Goal: Information Seeking & Learning: Learn about a topic

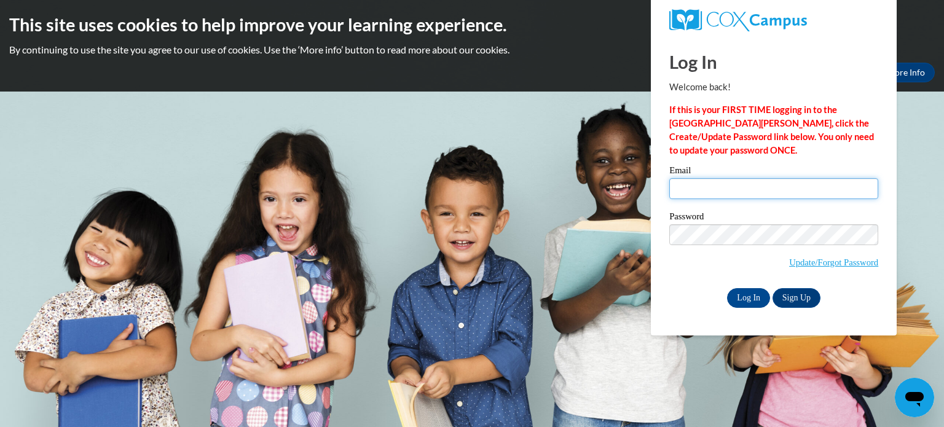
click at [697, 186] on input "Email" at bounding box center [773, 188] width 209 height 21
type input "D"
type input "dawn.irommenakker@wrps.net"
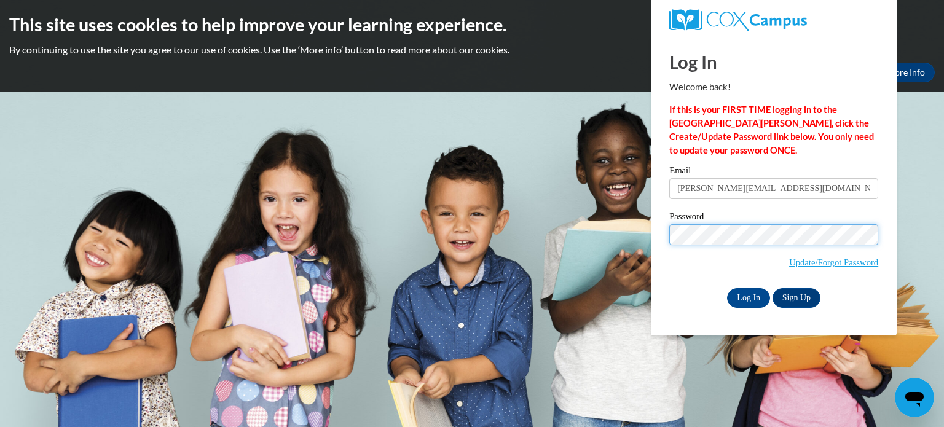
click at [727, 288] on input "Log In" at bounding box center [748, 298] width 43 height 20
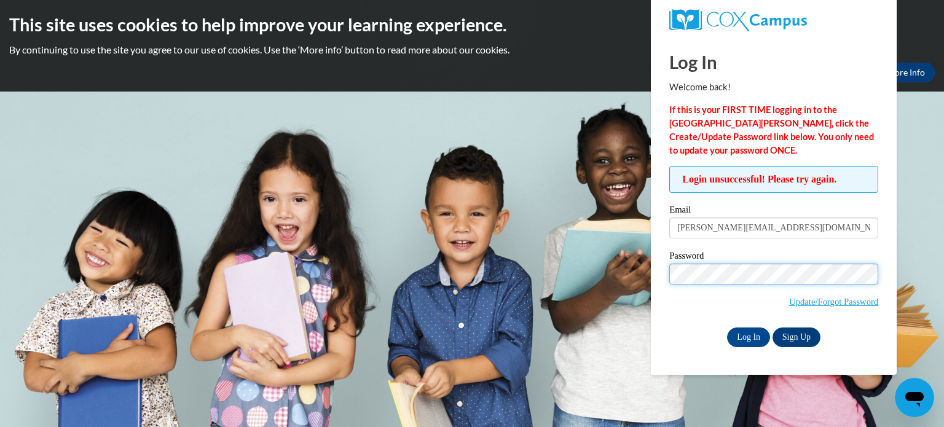
click at [727, 327] on input "Log In" at bounding box center [748, 337] width 43 height 20
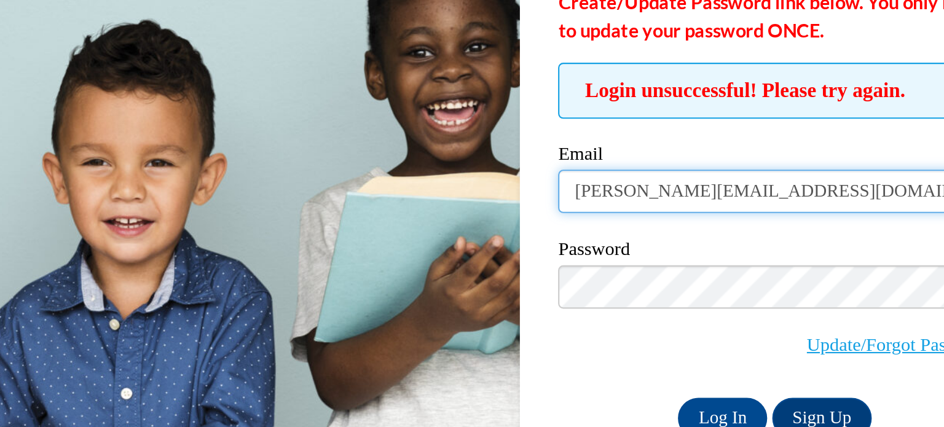
click at [702, 227] on input "dawn.irommenakker@wrps.net" at bounding box center [773, 227] width 209 height 21
type input "dawn.krommenakker@wrps.net"
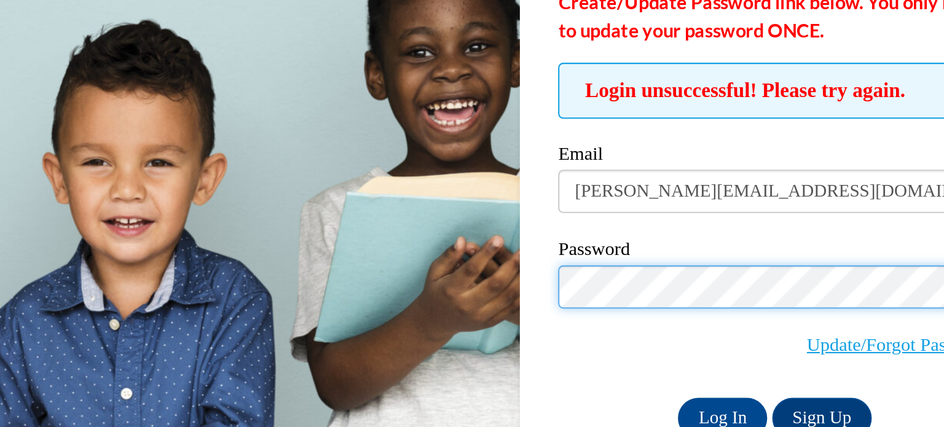
click at [727, 327] on input "Log In" at bounding box center [748, 337] width 43 height 20
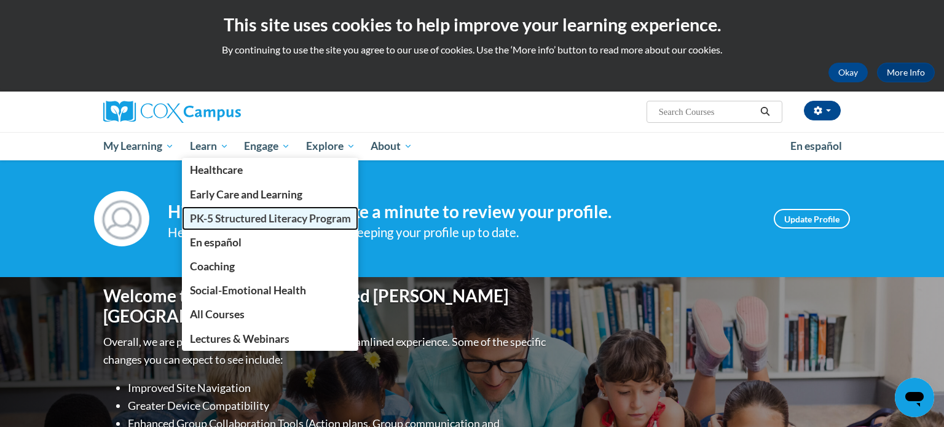
click at [244, 225] on link "PK-5 Structured Literacy Program" at bounding box center [270, 218] width 177 height 24
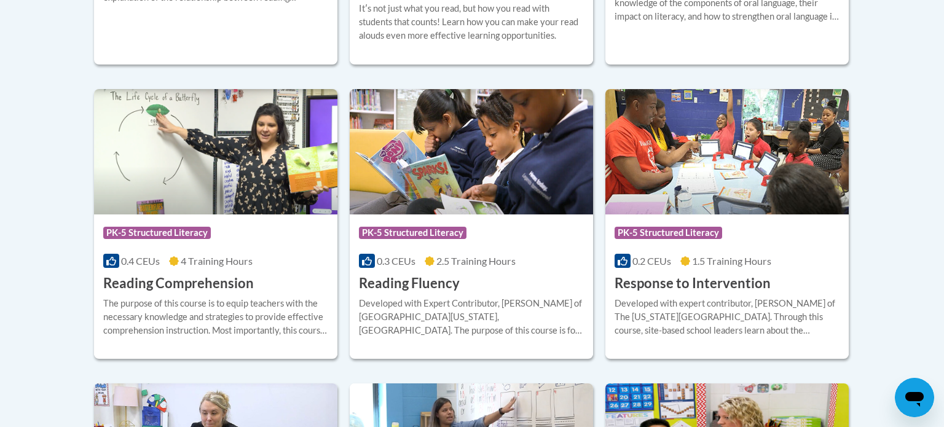
scroll to position [1106, 0]
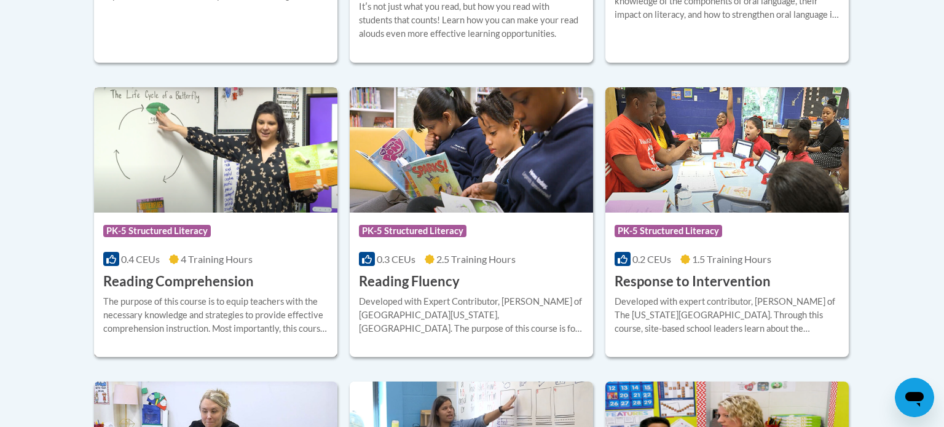
click at [198, 199] on img at bounding box center [215, 149] width 243 height 125
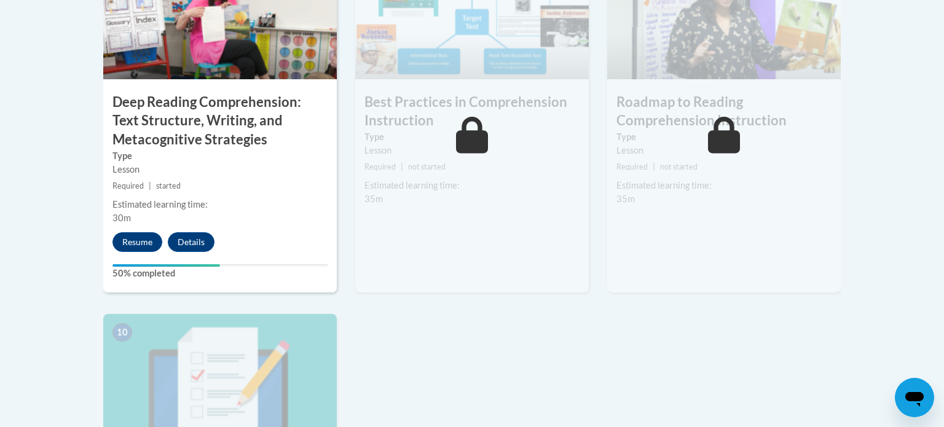
scroll to position [1156, 0]
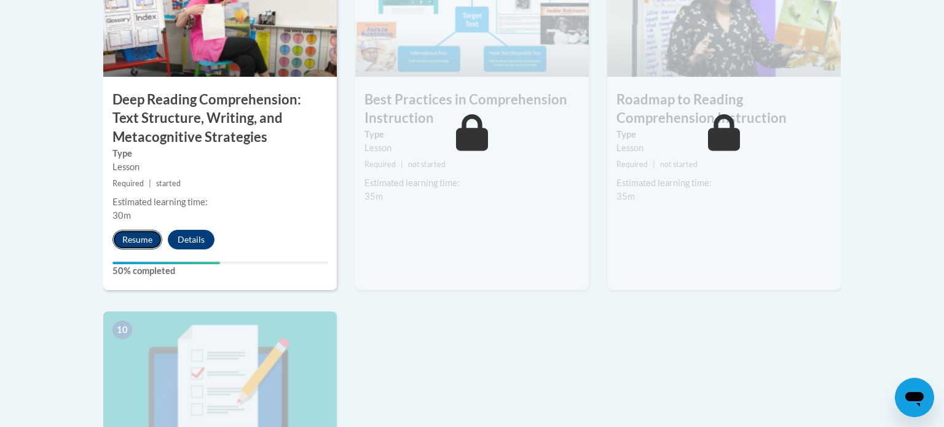
click at [140, 235] on button "Resume" at bounding box center [137, 240] width 50 height 20
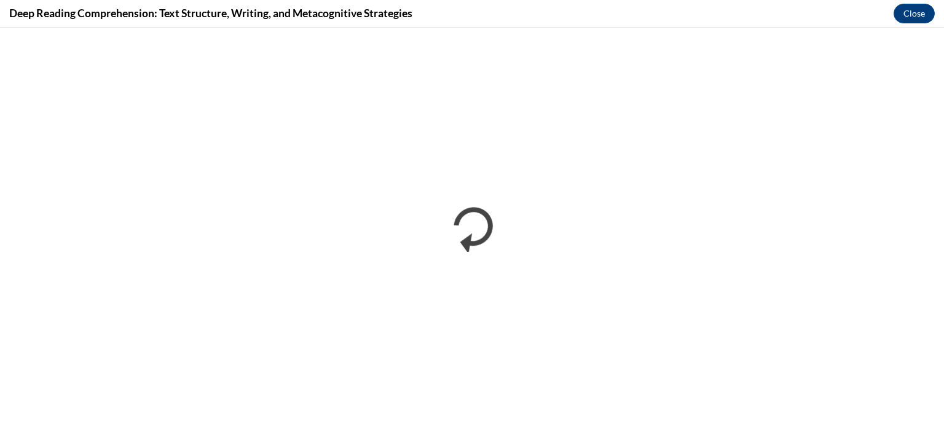
scroll to position [0, 0]
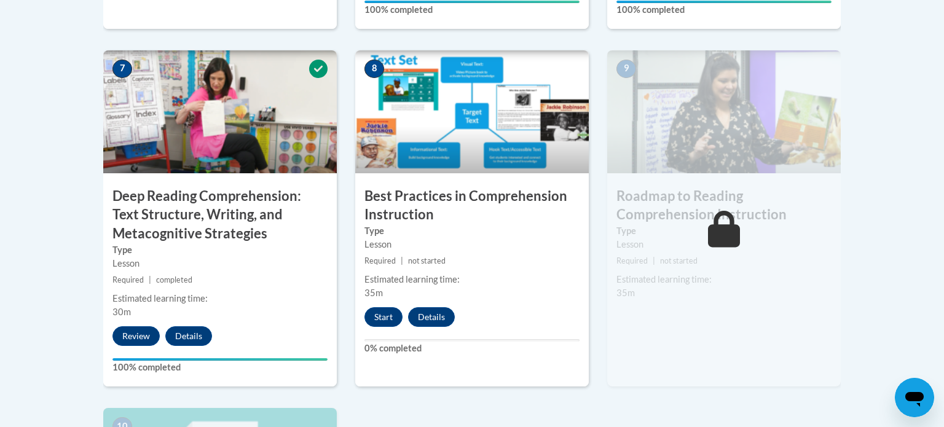
scroll to position [1059, 0]
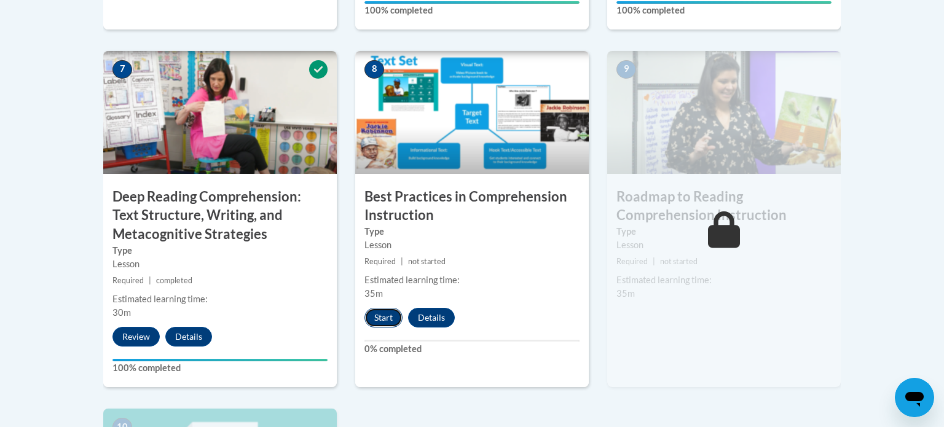
click at [382, 316] on button "Start" at bounding box center [383, 318] width 38 height 20
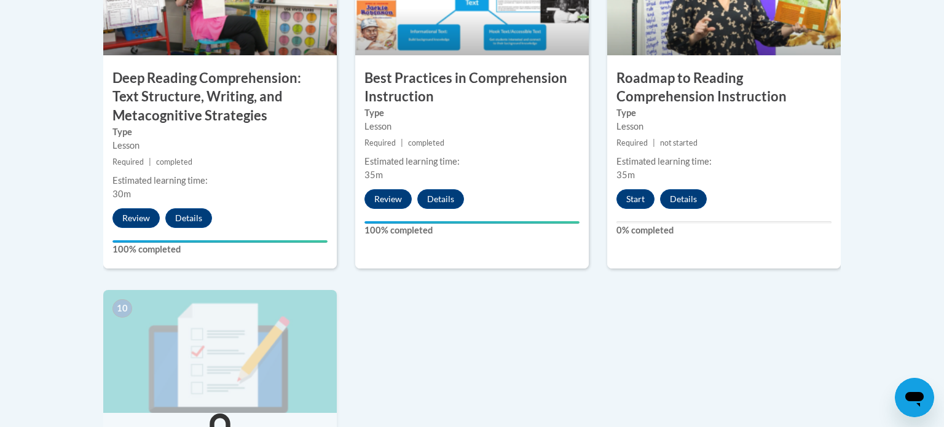
scroll to position [1180, 0]
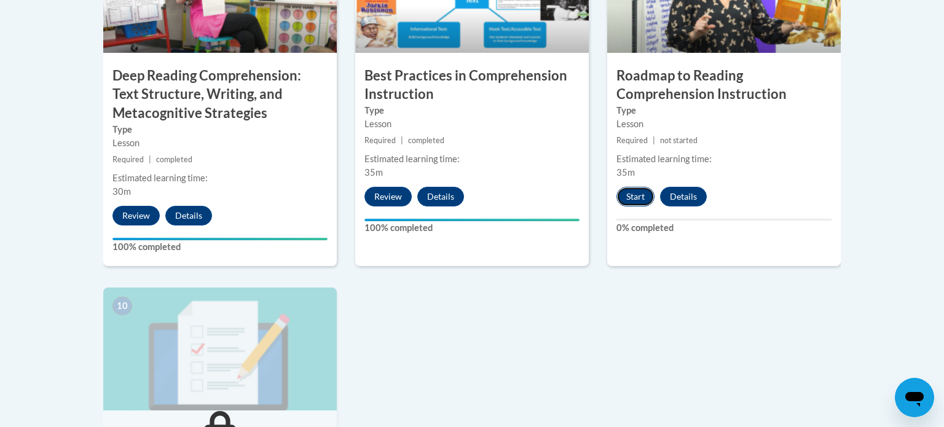
click at [631, 199] on button "Start" at bounding box center [635, 197] width 38 height 20
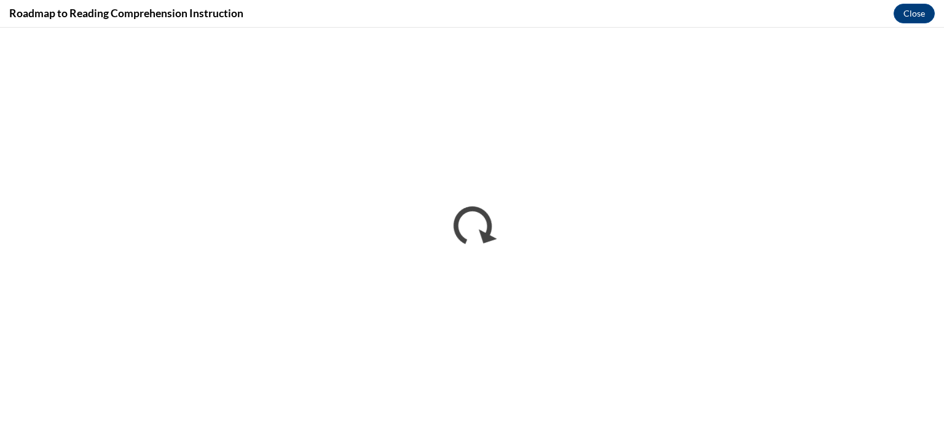
scroll to position [0, 0]
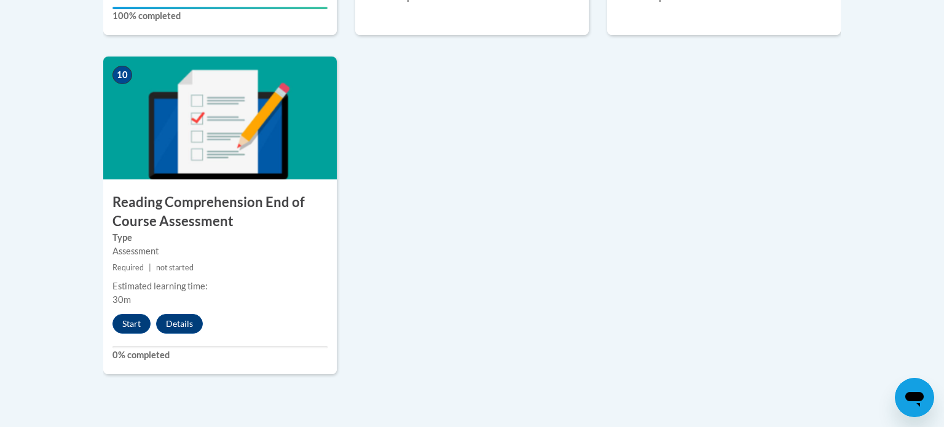
scroll to position [1412, 0]
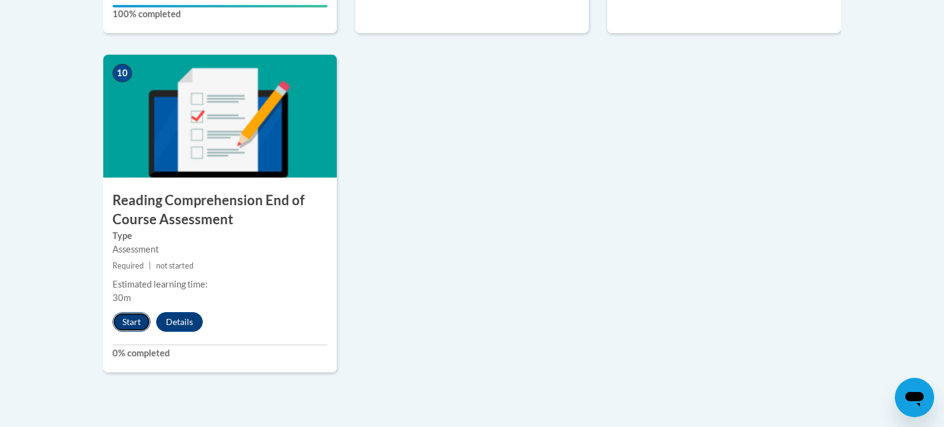
click at [135, 316] on button "Start" at bounding box center [131, 322] width 38 height 20
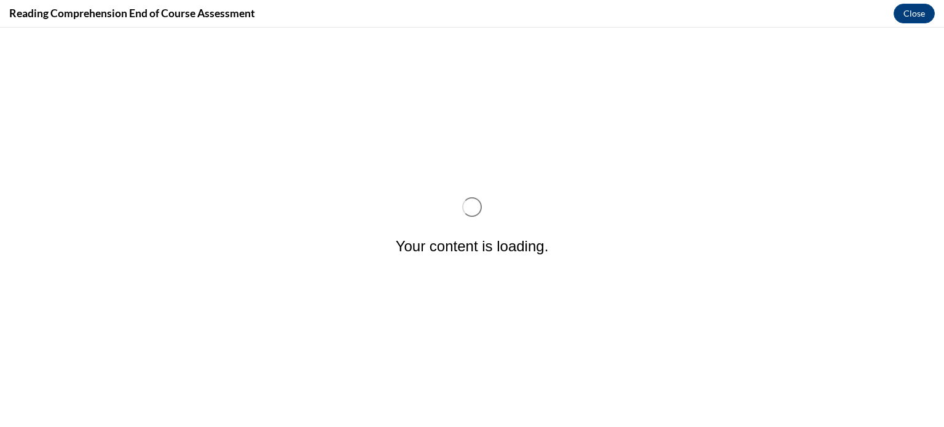
scroll to position [0, 0]
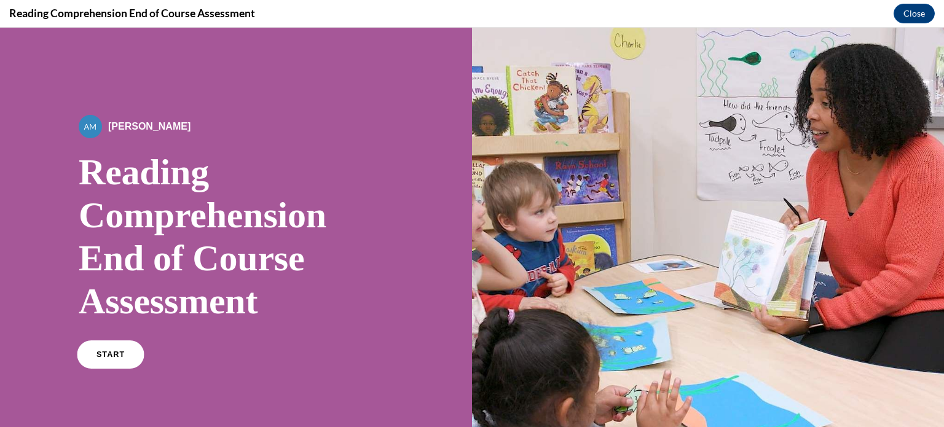
click at [127, 341] on link "START" at bounding box center [110, 354] width 67 height 28
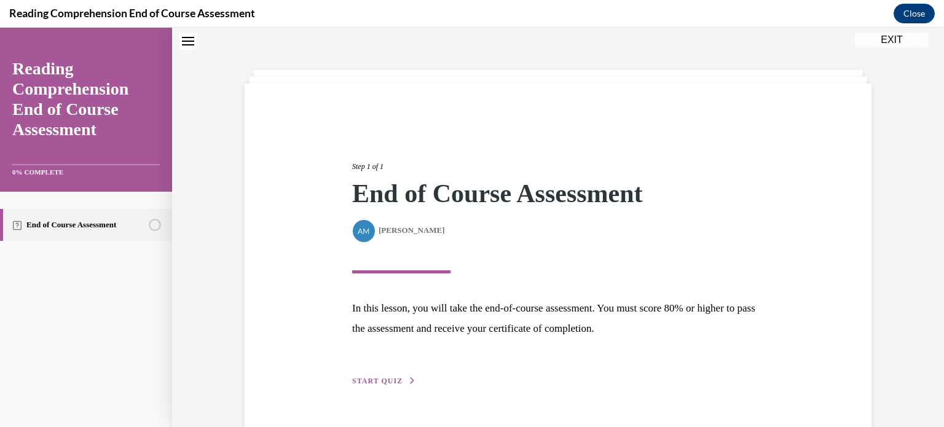
scroll to position [71, 0]
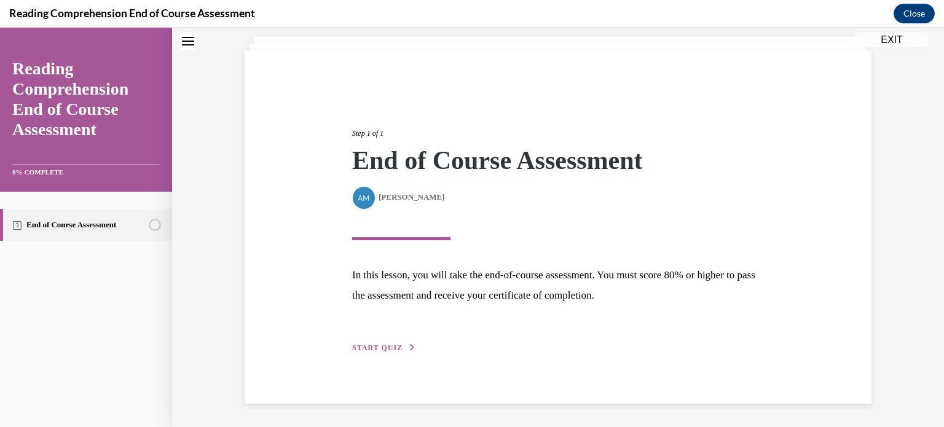
click at [370, 347] on span "START QUIZ" at bounding box center [377, 347] width 50 height 9
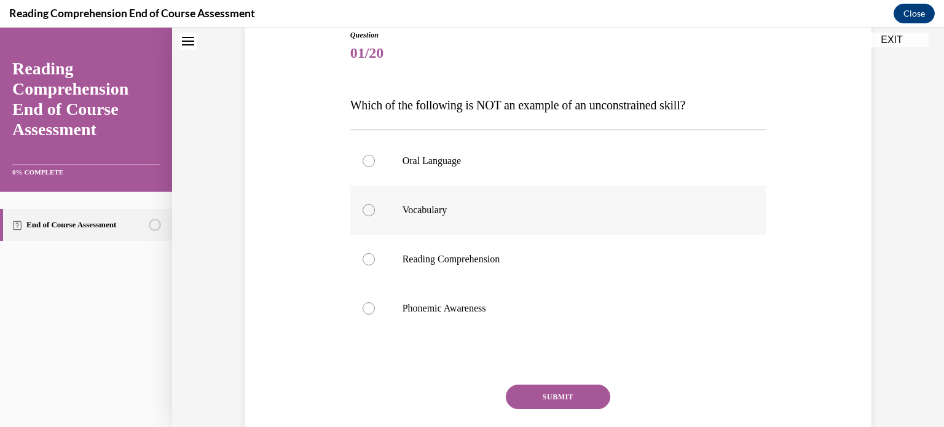
scroll to position [143, 0]
click at [372, 205] on div at bounding box center [368, 209] width 12 height 12
click at [372, 205] on input "Vocabulary" at bounding box center [368, 209] width 12 height 12
radio input "true"
click at [549, 393] on button "SUBMIT" at bounding box center [558, 395] width 104 height 25
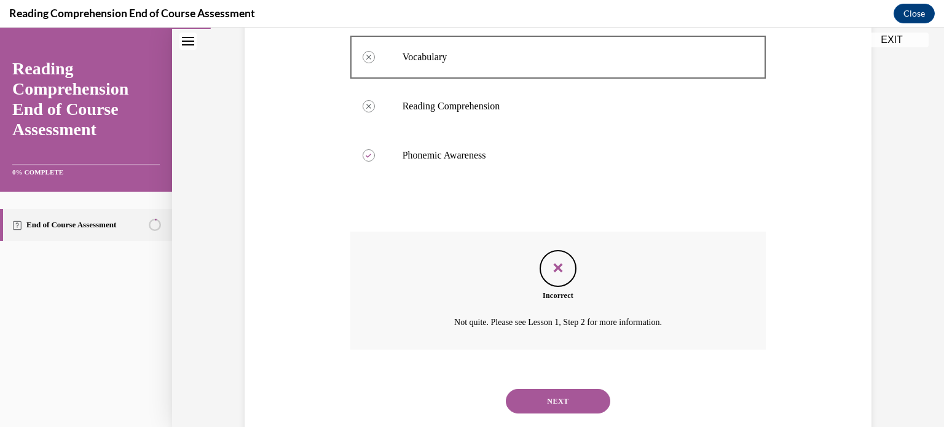
scroll to position [323, 0]
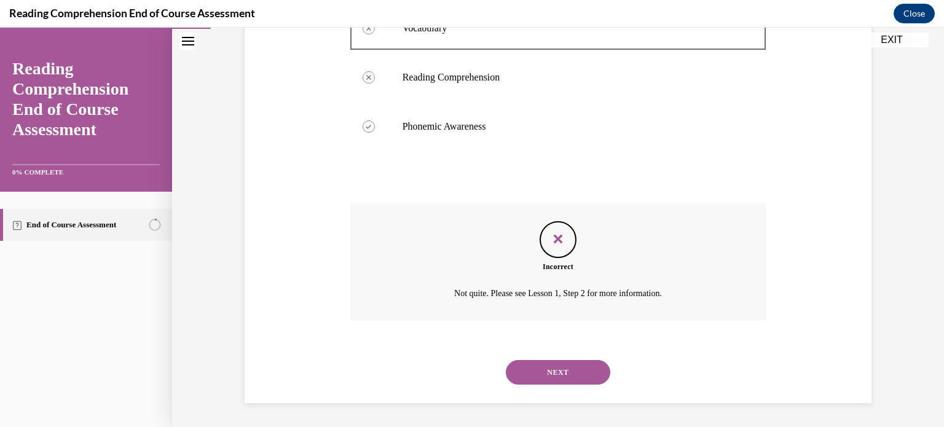
click at [553, 371] on button "NEXT" at bounding box center [558, 372] width 104 height 25
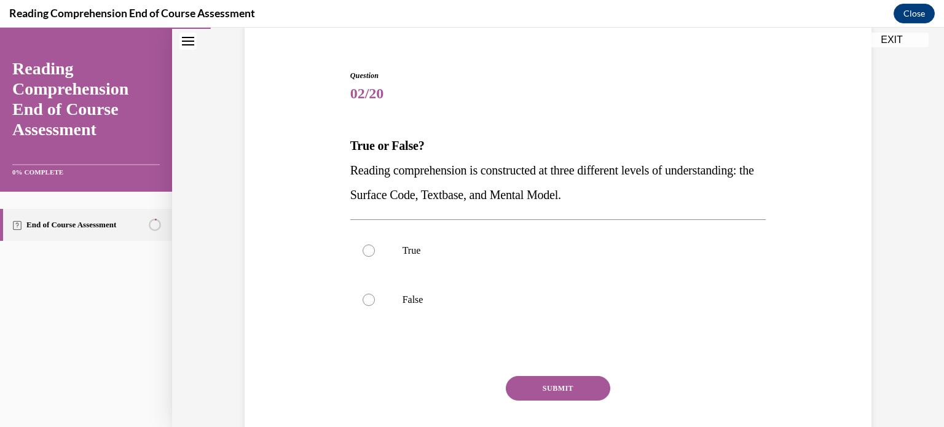
scroll to position [101, 0]
click at [372, 248] on div at bounding box center [368, 251] width 12 height 12
click at [372, 248] on input "True" at bounding box center [368, 251] width 12 height 12
radio input "true"
click at [549, 390] on button "SUBMIT" at bounding box center [558, 388] width 104 height 25
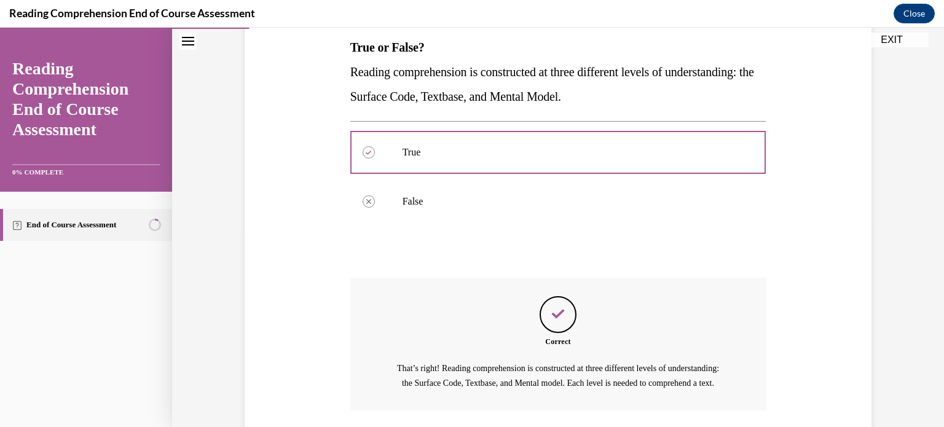
scroll to position [303, 0]
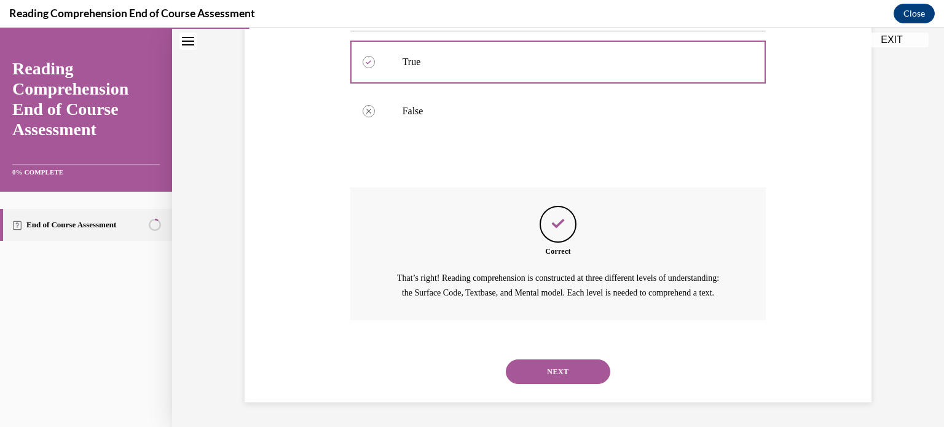
click at [559, 382] on button "NEXT" at bounding box center [558, 371] width 104 height 25
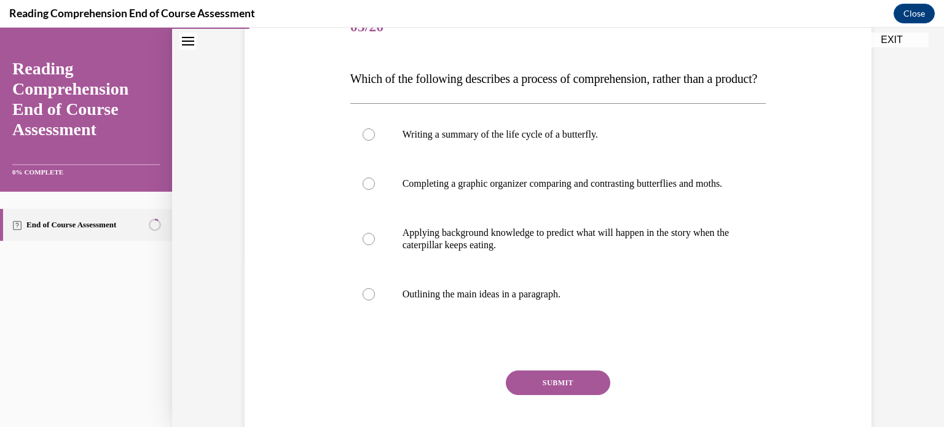
scroll to position [164, 0]
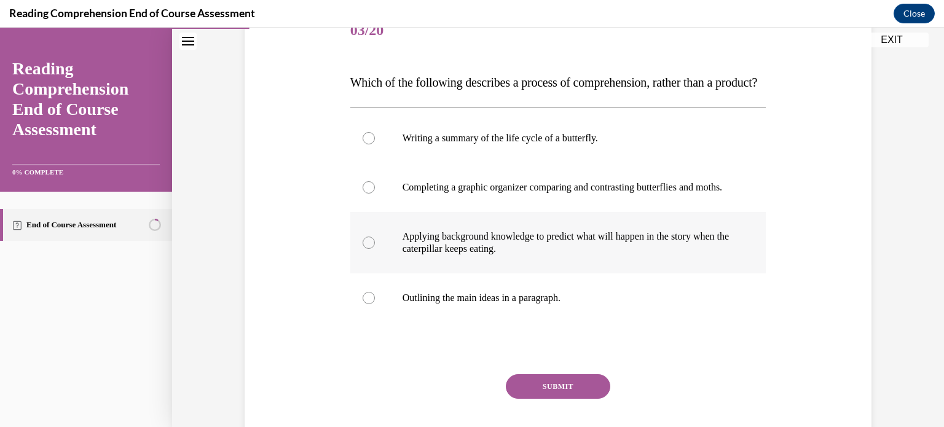
click at [367, 249] on div at bounding box center [368, 243] width 12 height 12
click at [367, 249] on input "Applying background knowledge to predict what will happen in the story when the…" at bounding box center [368, 243] width 12 height 12
radio input "true"
click at [552, 399] on button "SUBMIT" at bounding box center [558, 386] width 104 height 25
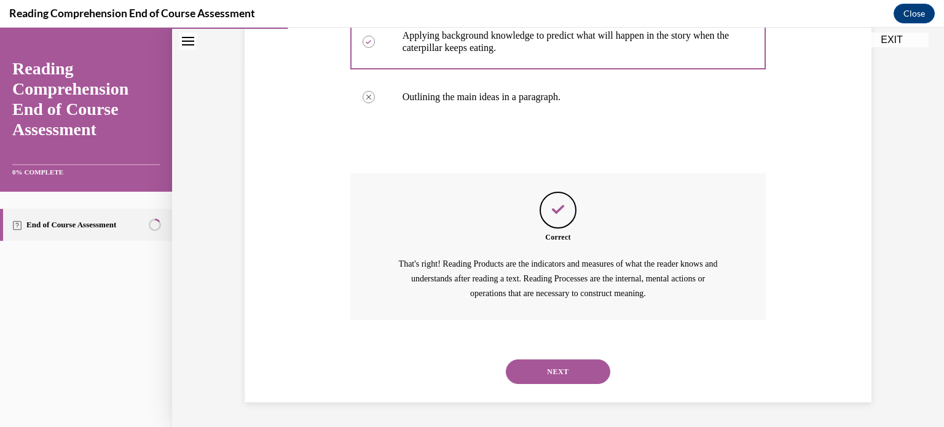
scroll to position [401, 0]
click at [574, 376] on button "NEXT" at bounding box center [558, 371] width 104 height 25
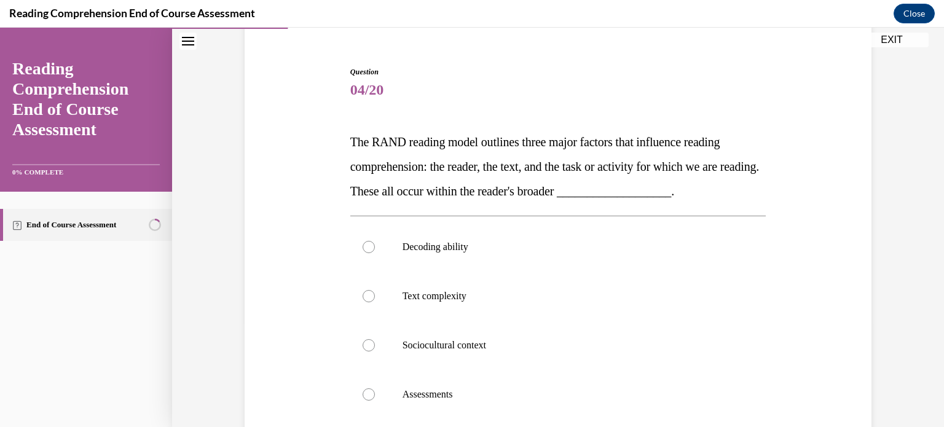
scroll to position [108, 0]
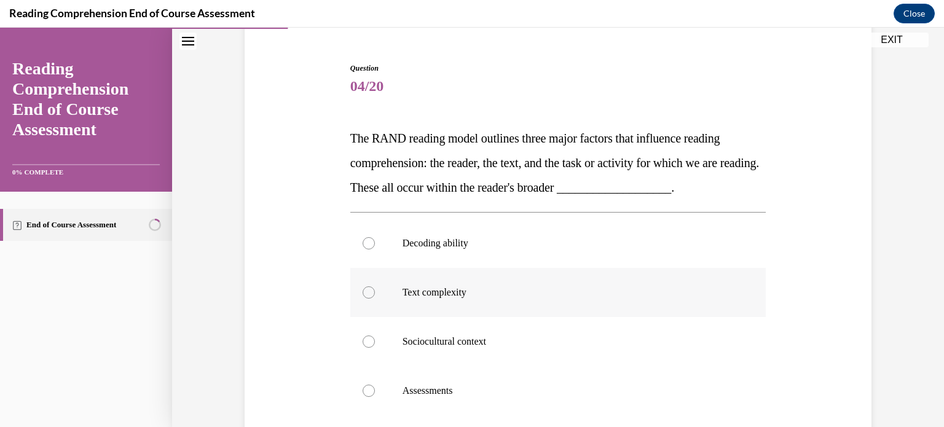
click at [379, 299] on label "Text complexity" at bounding box center [558, 292] width 416 height 49
click at [375, 299] on input "Text complexity" at bounding box center [368, 292] width 12 height 12
radio input "true"
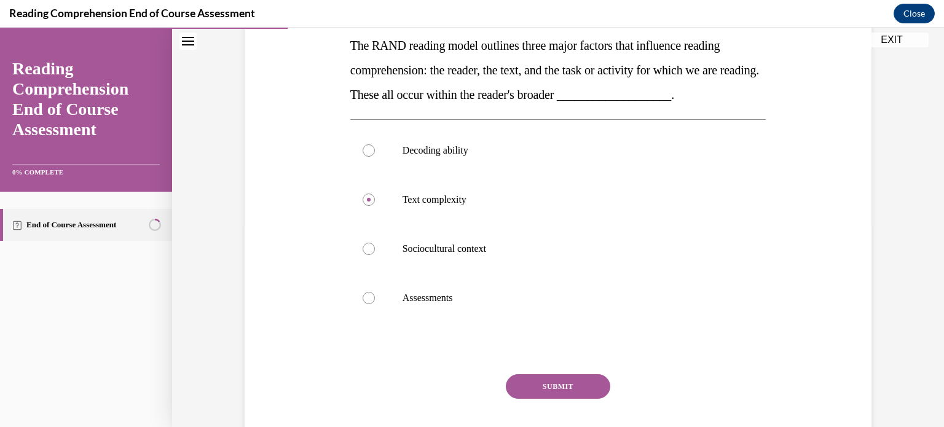
scroll to position [224, 0]
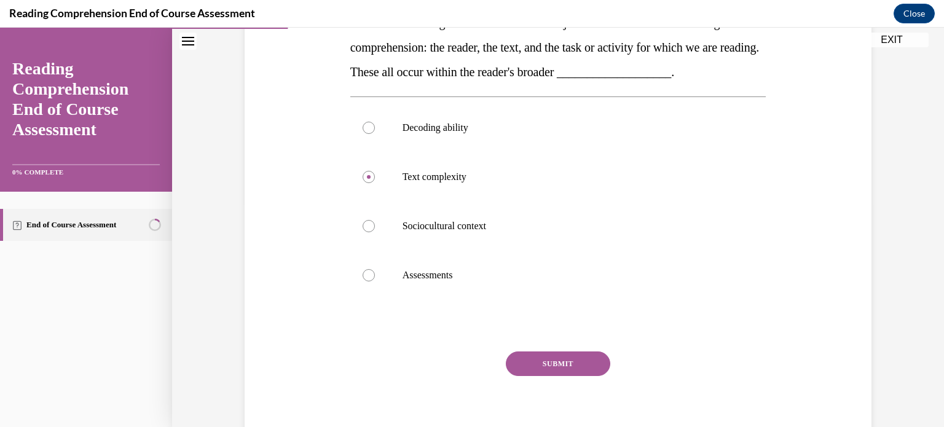
click at [554, 366] on button "SUBMIT" at bounding box center [558, 363] width 104 height 25
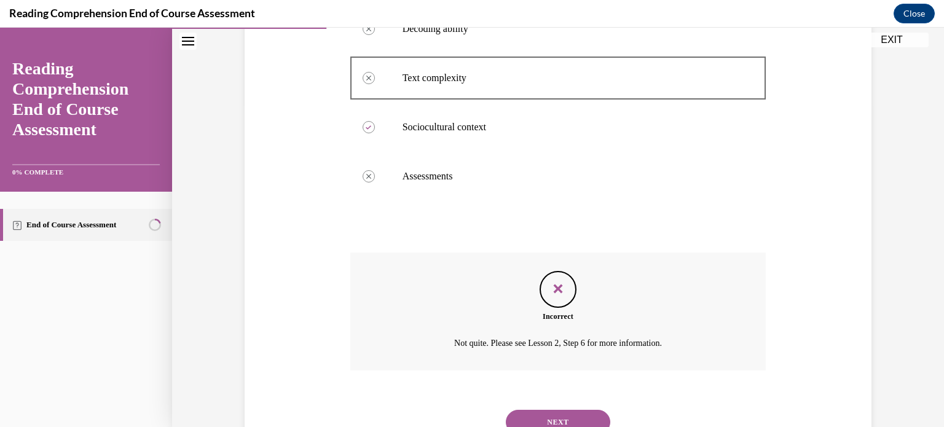
scroll to position [372, 0]
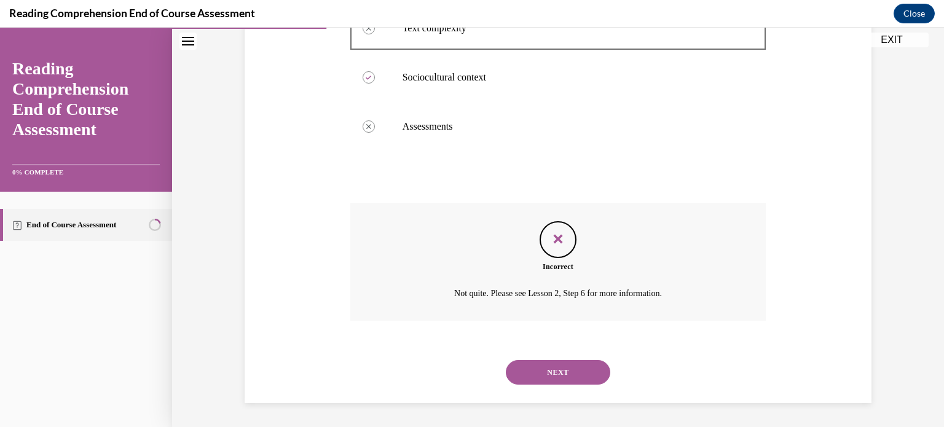
click at [555, 371] on button "NEXT" at bounding box center [558, 372] width 104 height 25
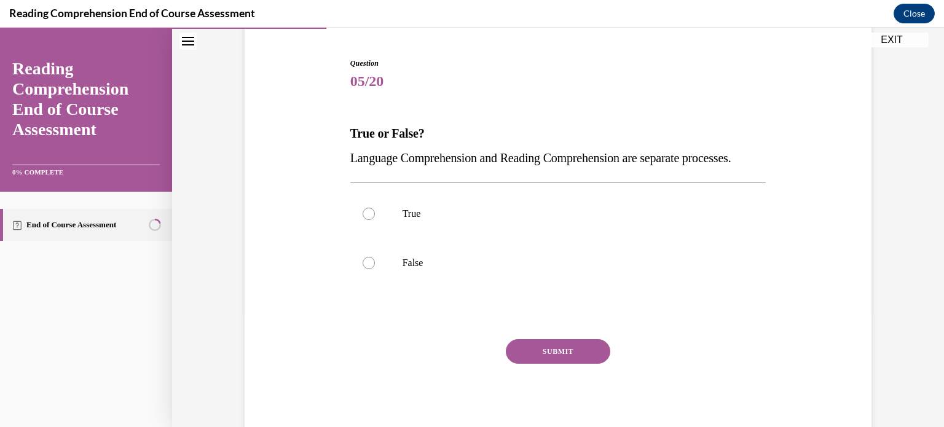
scroll to position [116, 0]
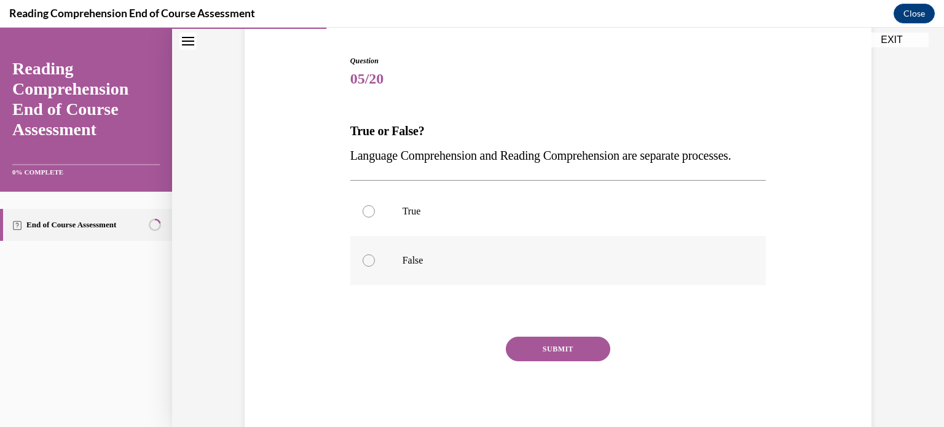
click at [370, 267] on div at bounding box center [368, 260] width 12 height 12
click at [370, 267] on input "False" at bounding box center [368, 260] width 12 height 12
radio input "true"
click at [369, 217] on div at bounding box center [368, 211] width 12 height 12
click at [369, 217] on input "True" at bounding box center [368, 211] width 12 height 12
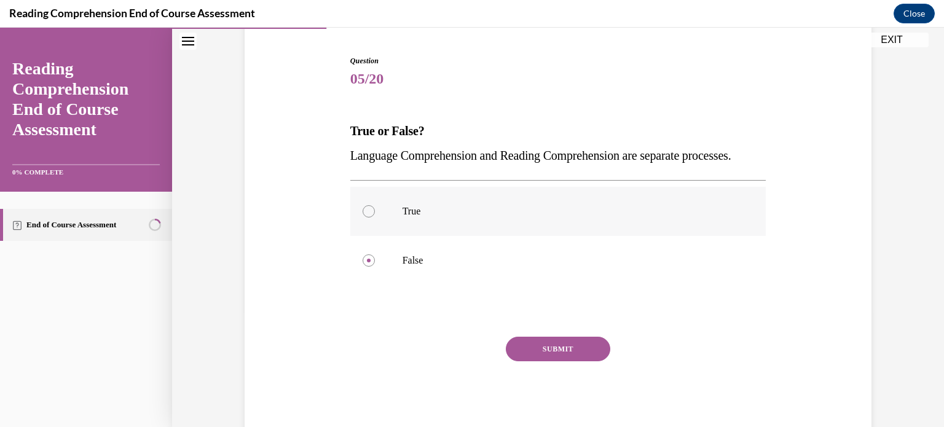
radio input "true"
click at [550, 361] on button "SUBMIT" at bounding box center [558, 349] width 104 height 25
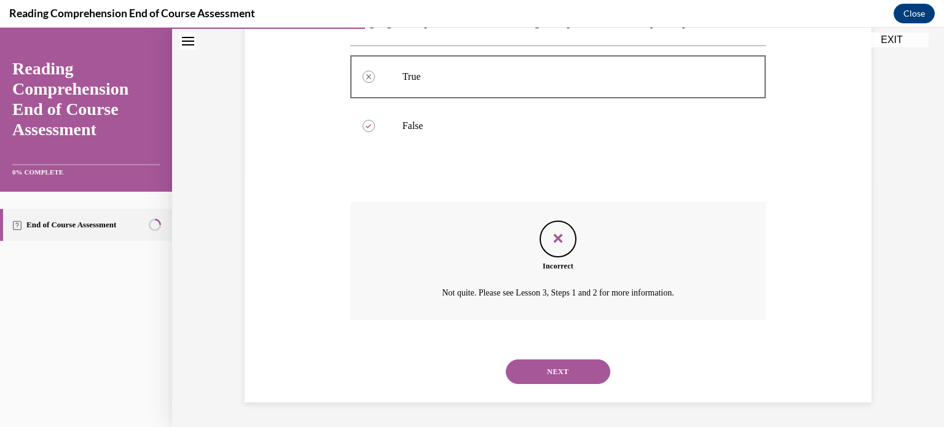
scroll to position [274, 0]
click at [550, 377] on button "NEXT" at bounding box center [558, 371] width 104 height 25
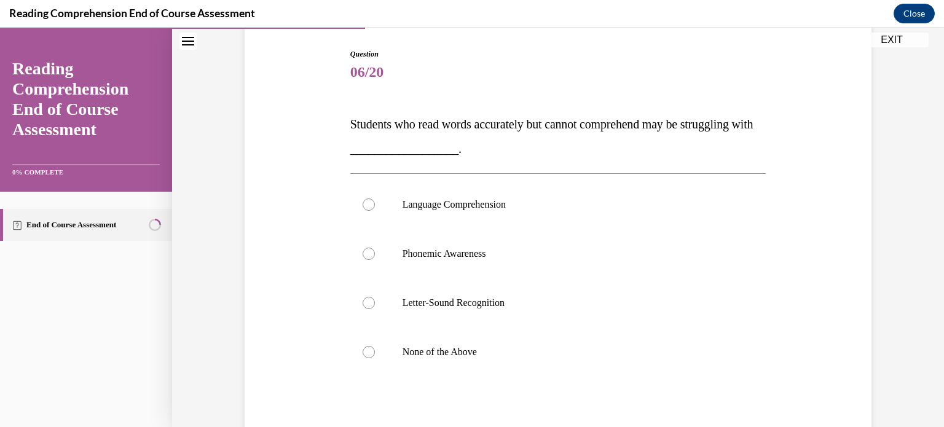
scroll to position [123, 0]
click at [372, 204] on div at bounding box center [368, 203] width 12 height 12
click at [372, 204] on input "Language Comprehension" at bounding box center [368, 203] width 12 height 12
radio input "true"
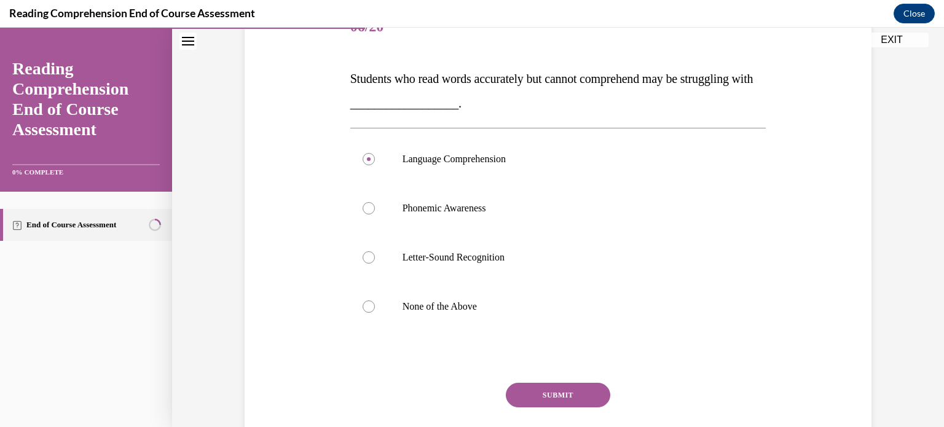
click at [555, 388] on button "SUBMIT" at bounding box center [558, 395] width 104 height 25
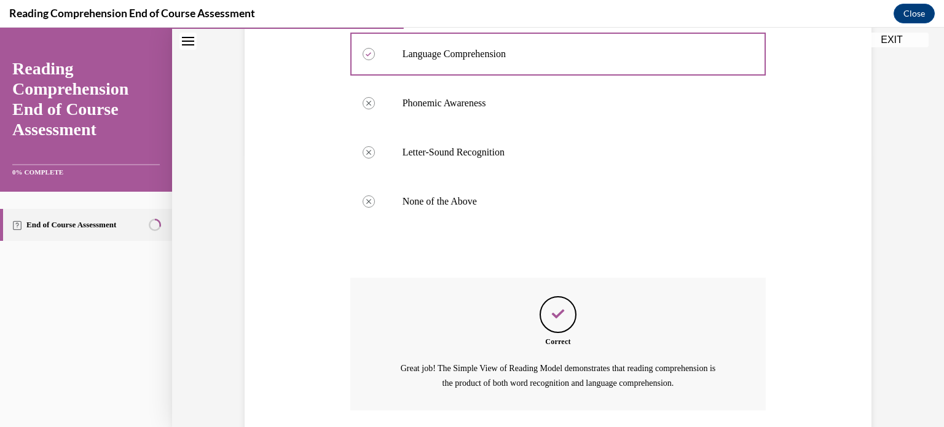
scroll to position [362, 0]
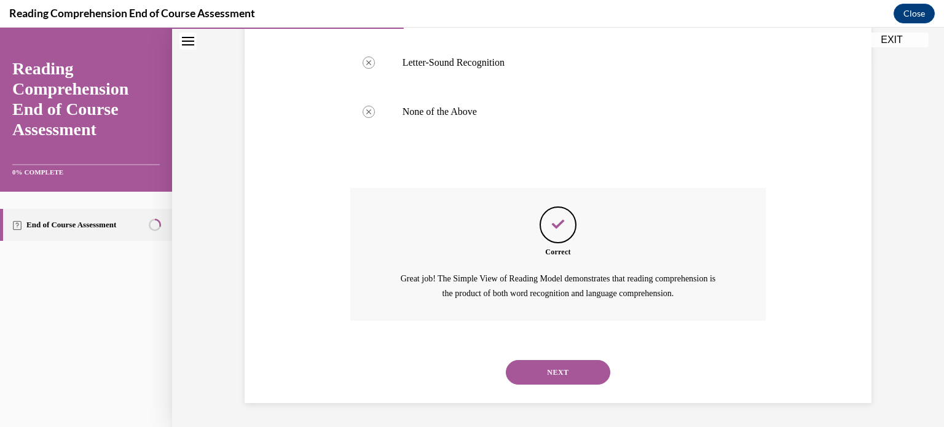
click at [566, 373] on button "NEXT" at bounding box center [558, 372] width 104 height 25
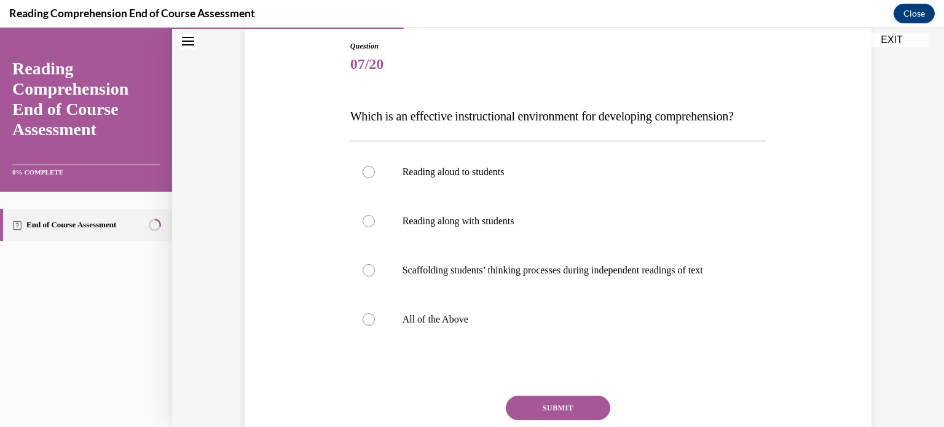
scroll to position [133, 0]
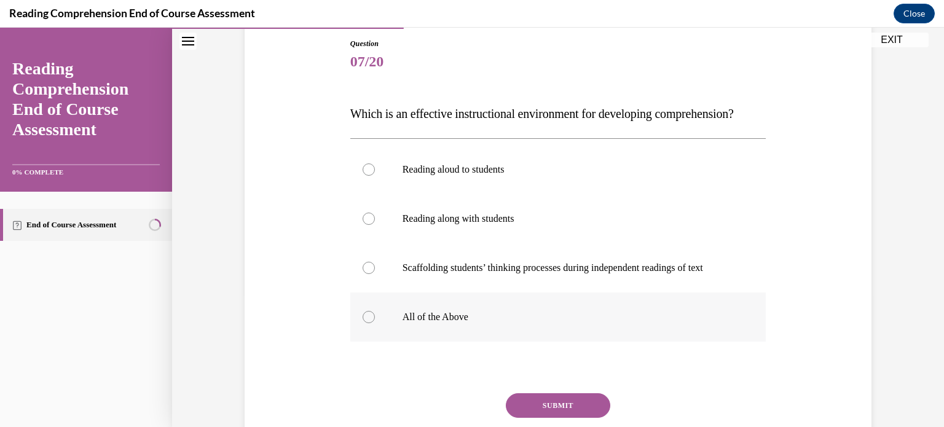
click at [367, 323] on div at bounding box center [368, 317] width 12 height 12
click at [367, 323] on input "All of the Above" at bounding box center [368, 317] width 12 height 12
radio input "true"
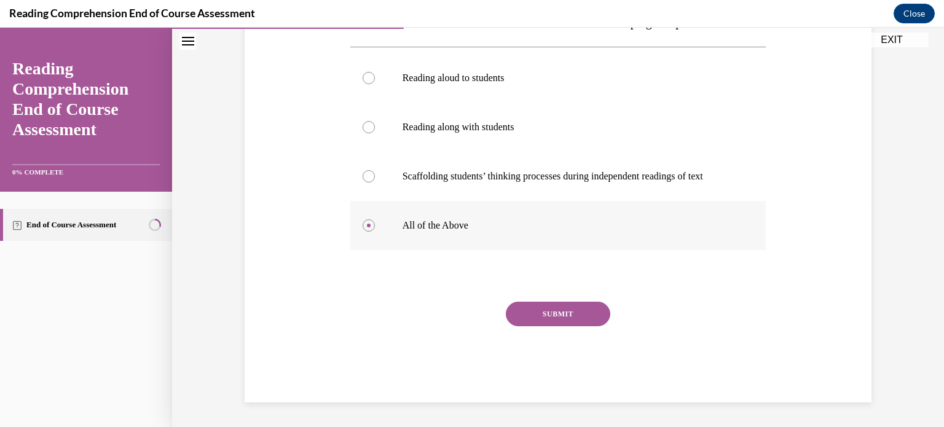
scroll to position [248, 0]
click at [554, 327] on div "SUBMIT" at bounding box center [558, 332] width 416 height 61
click at [561, 318] on button "SUBMIT" at bounding box center [558, 314] width 104 height 25
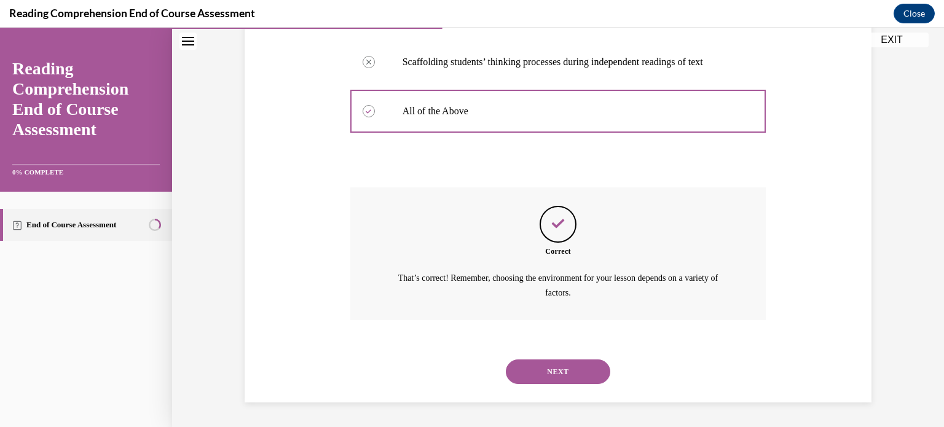
scroll to position [362, 0]
click at [539, 368] on button "NEXT" at bounding box center [558, 371] width 104 height 25
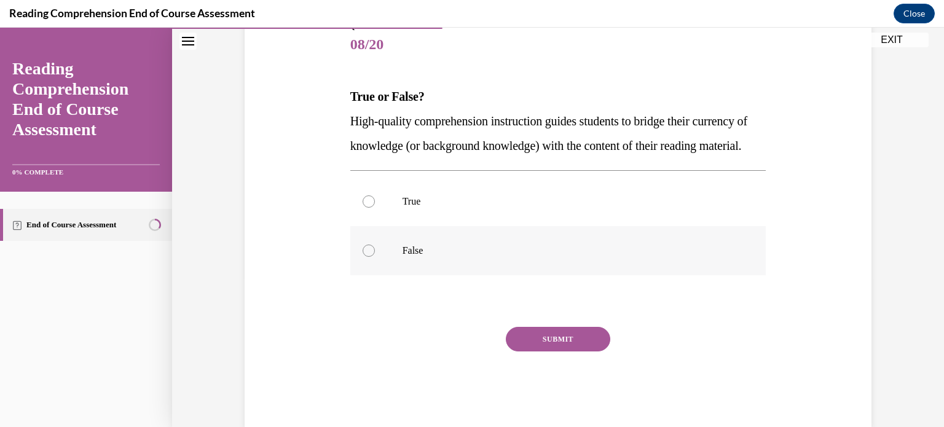
scroll to position [155, 0]
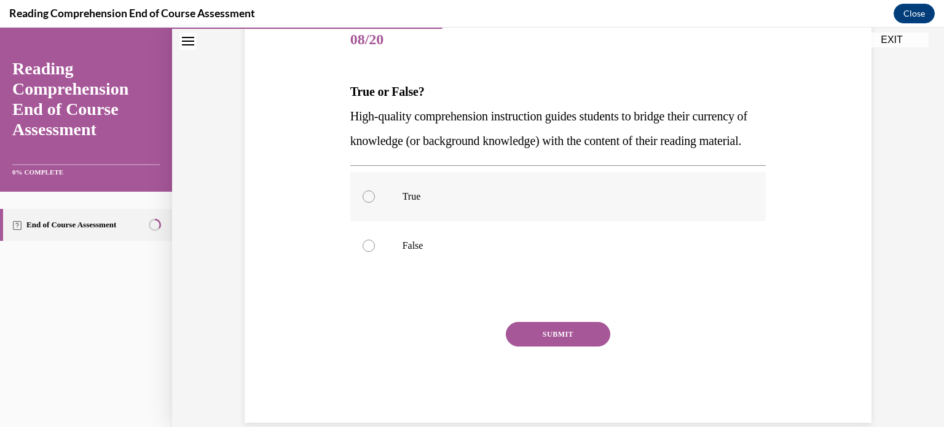
click at [369, 203] on div at bounding box center [368, 196] width 12 height 12
click at [369, 203] on input "True" at bounding box center [368, 196] width 12 height 12
radio input "true"
click at [552, 347] on button "SUBMIT" at bounding box center [558, 334] width 104 height 25
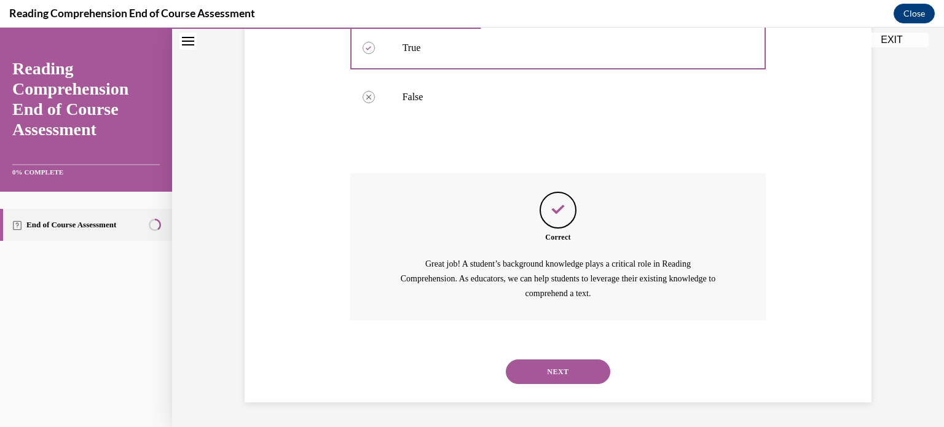
scroll to position [327, 0]
click at [577, 378] on button "NEXT" at bounding box center [558, 371] width 104 height 25
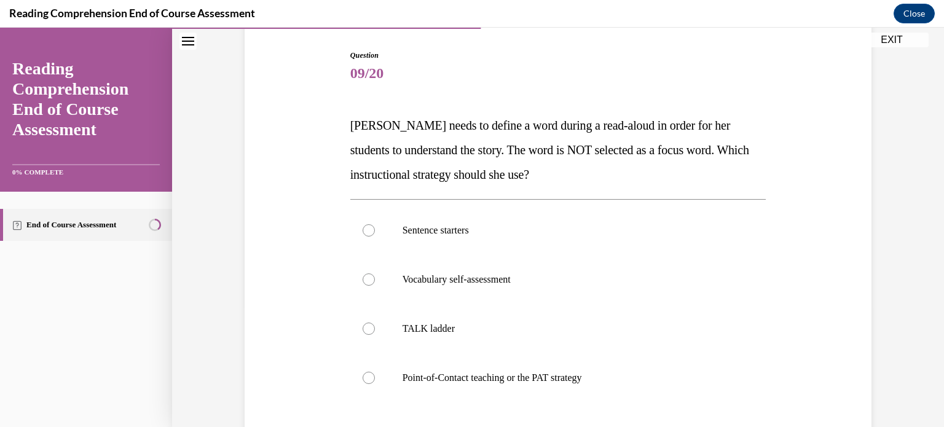
scroll to position [122, 0]
click at [366, 375] on div at bounding box center [368, 377] width 12 height 12
click at [366, 375] on input "Point-of-Contact teaching or the PAT strategy" at bounding box center [368, 377] width 12 height 12
radio input "true"
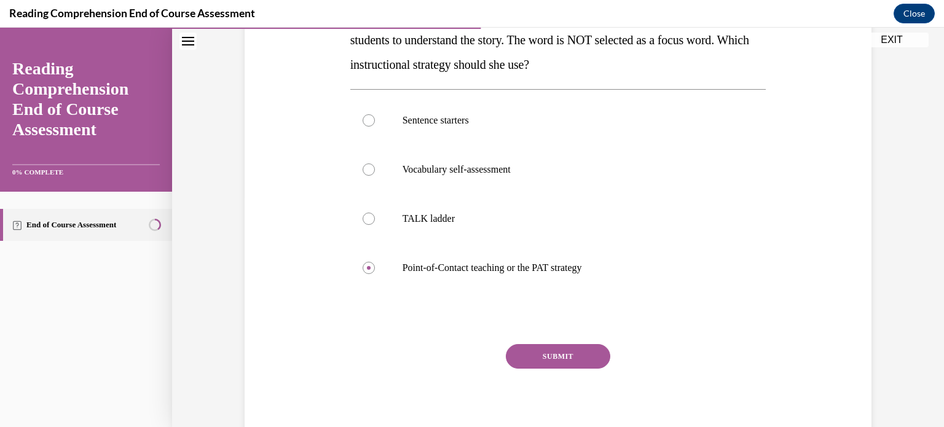
scroll to position [232, 0]
click at [546, 354] on button "SUBMIT" at bounding box center [558, 355] width 104 height 25
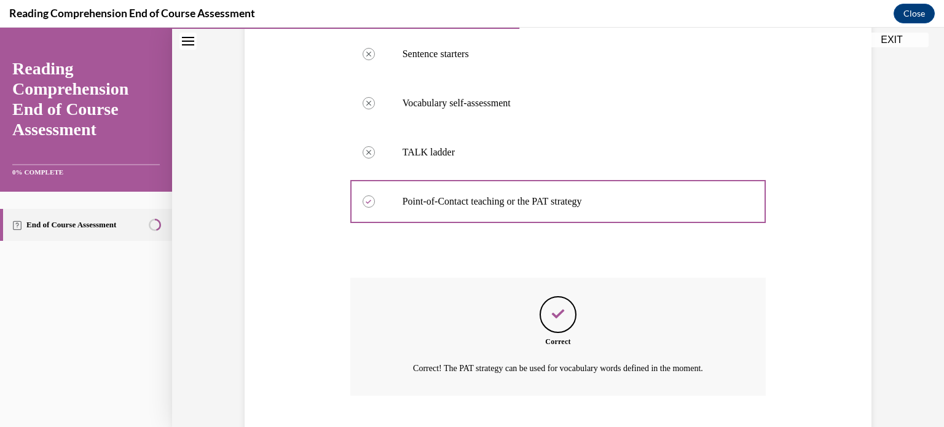
scroll to position [372, 0]
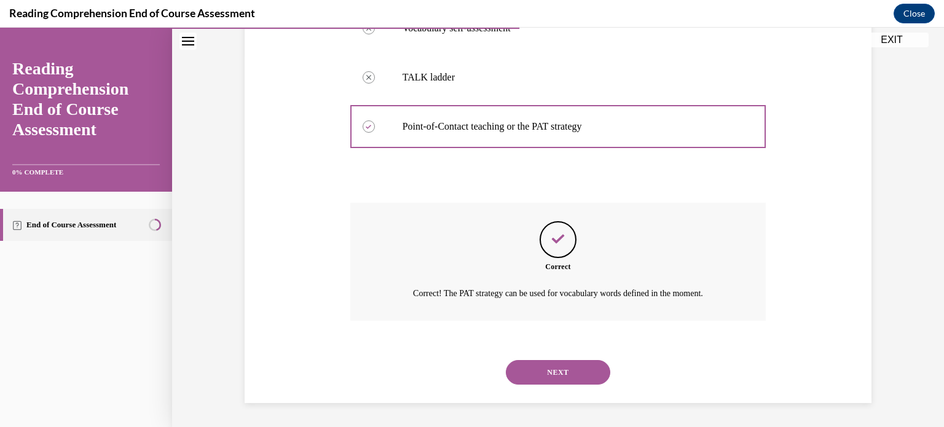
click at [546, 372] on button "NEXT" at bounding box center [558, 372] width 104 height 25
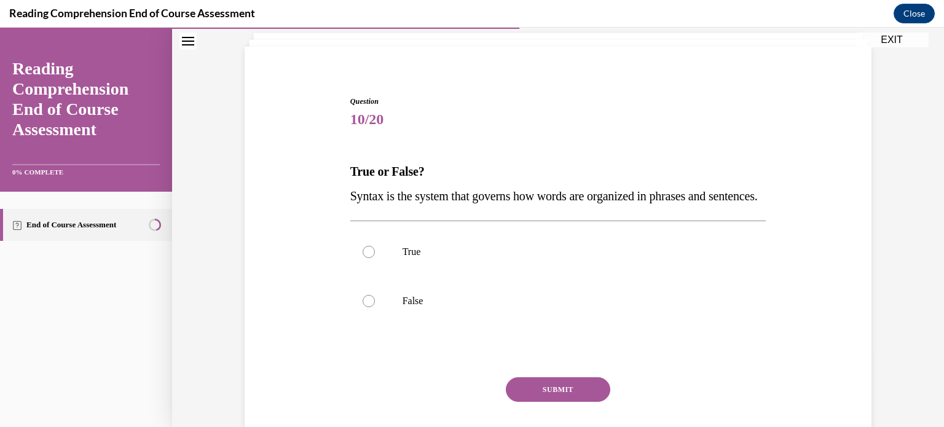
scroll to position [79, 0]
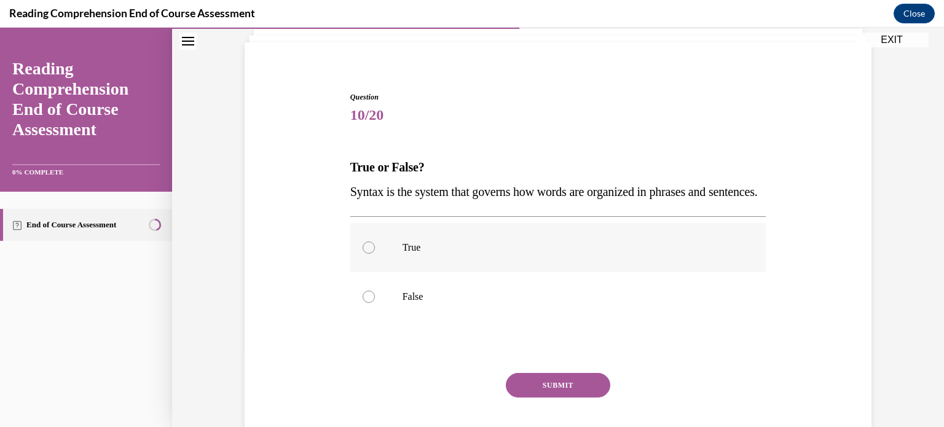
click at [371, 254] on div at bounding box center [368, 247] width 12 height 12
click at [371, 254] on input "True" at bounding box center [368, 247] width 12 height 12
radio input "true"
click at [546, 398] on button "SUBMIT" at bounding box center [558, 385] width 104 height 25
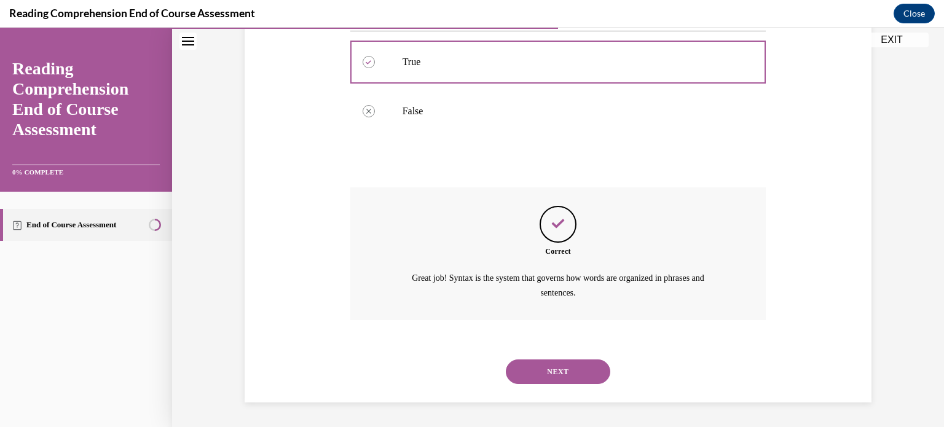
scroll to position [289, 0]
click at [568, 374] on button "NEXT" at bounding box center [558, 371] width 104 height 25
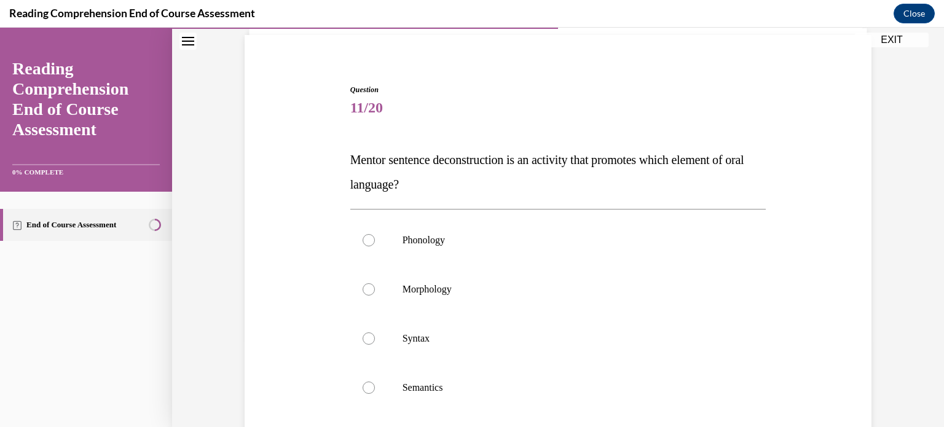
scroll to position [103, 0]
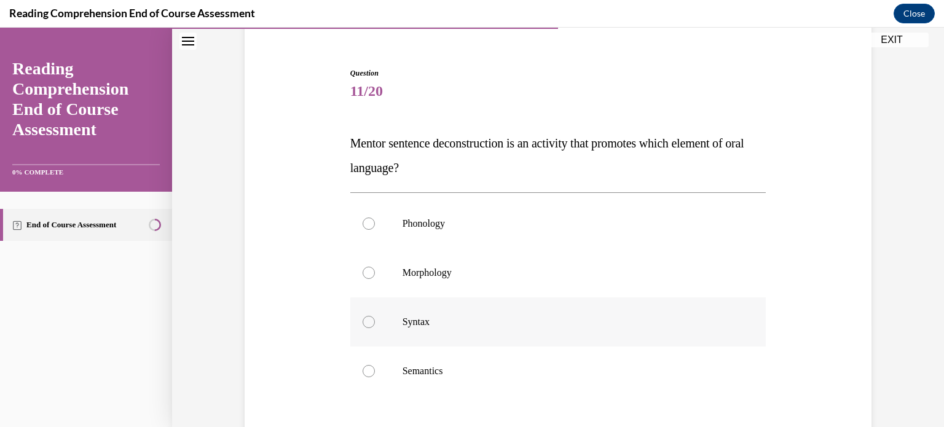
click at [369, 323] on div at bounding box center [368, 322] width 12 height 12
click at [369, 323] on input "Syntax" at bounding box center [368, 322] width 12 height 12
radio input "true"
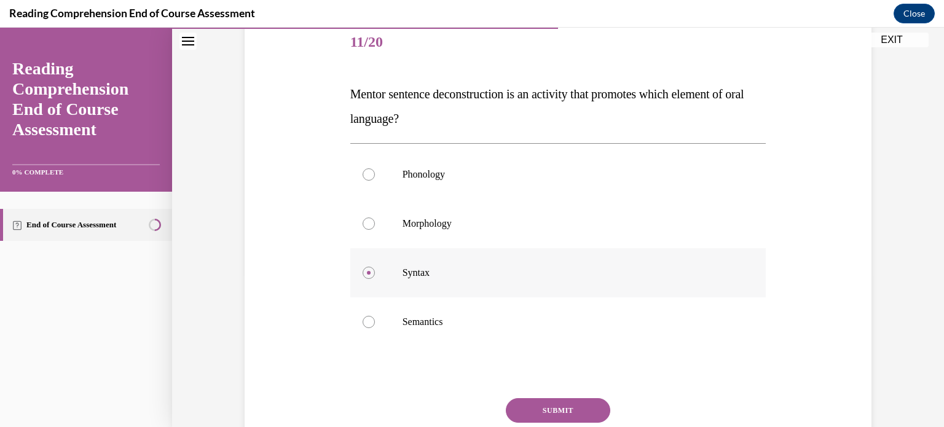
scroll to position [157, 0]
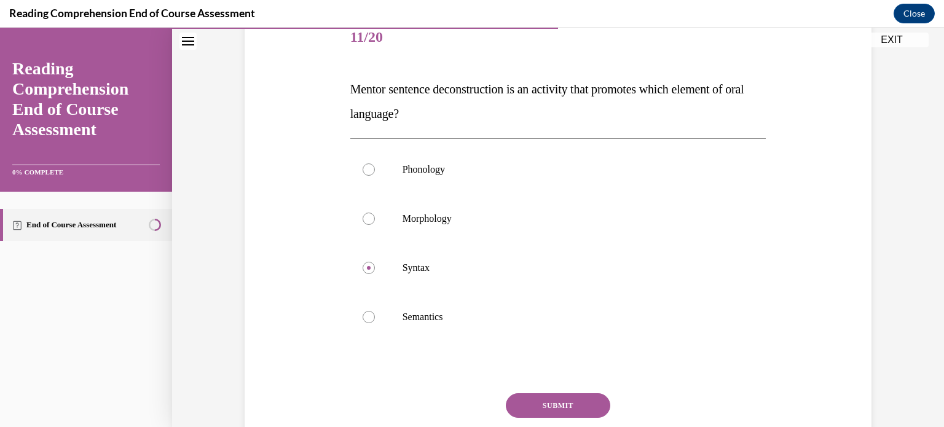
click at [569, 406] on button "SUBMIT" at bounding box center [558, 405] width 104 height 25
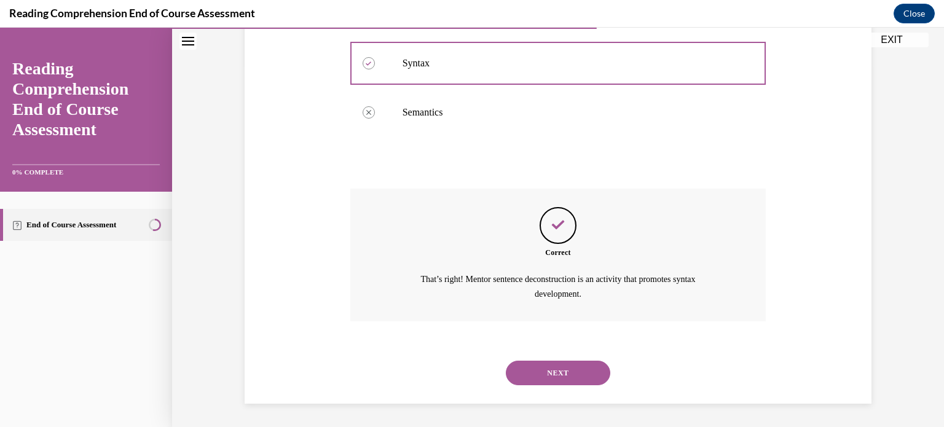
scroll to position [362, 0]
click at [582, 371] on button "NEXT" at bounding box center [558, 372] width 104 height 25
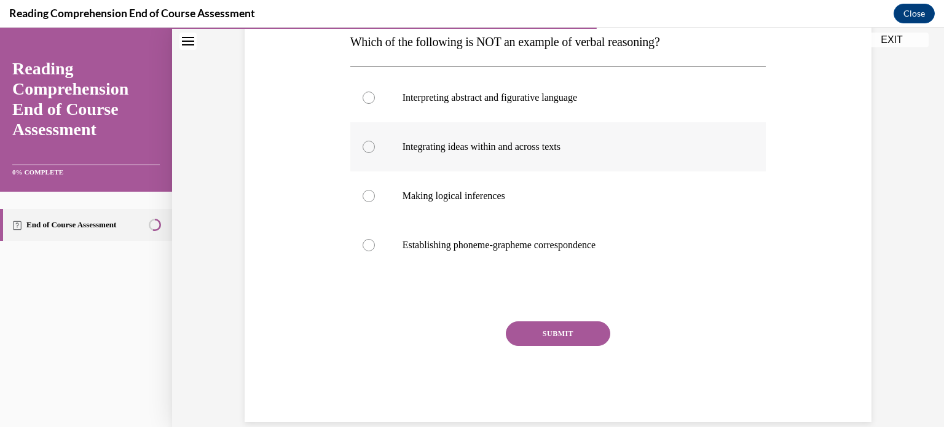
scroll to position [215, 0]
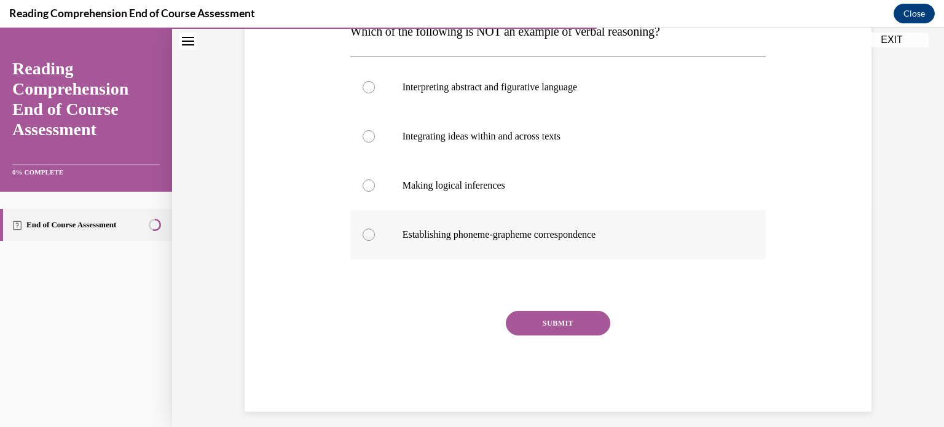
click at [368, 233] on div at bounding box center [368, 235] width 12 height 12
click at [368, 233] on input "Establishing phoneme-grapheme correspondence" at bounding box center [368, 235] width 12 height 12
radio input "true"
click at [562, 318] on button "SUBMIT" at bounding box center [558, 323] width 104 height 25
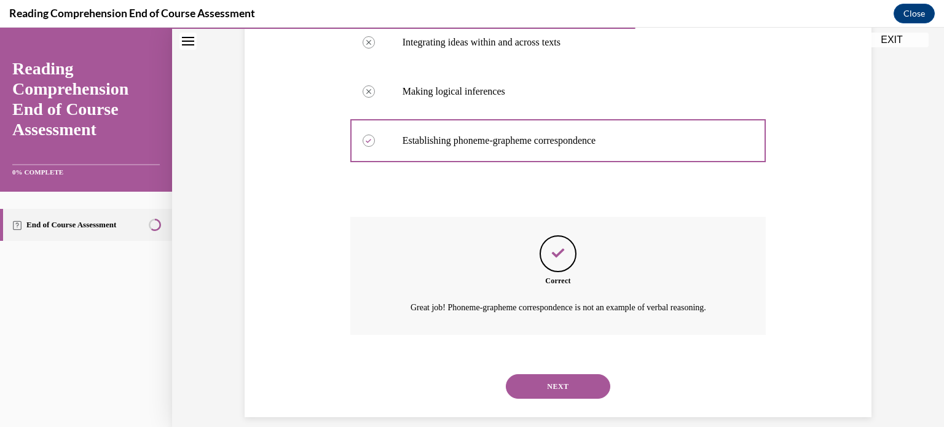
scroll to position [323, 0]
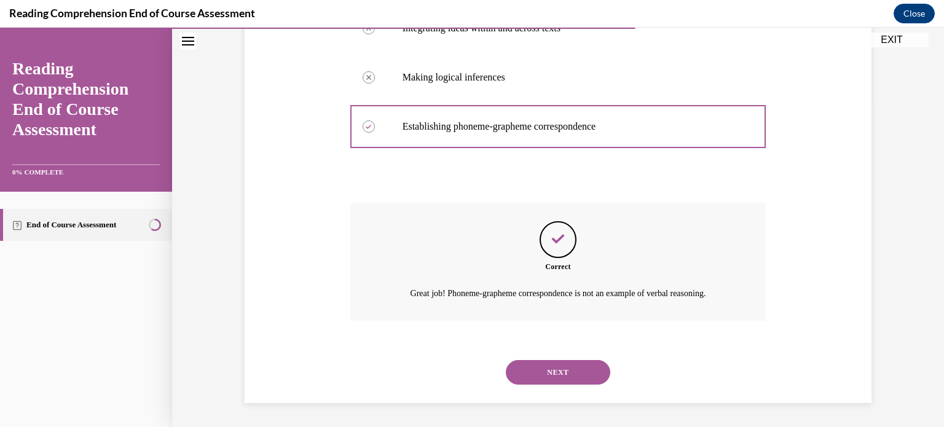
click at [566, 374] on button "NEXT" at bounding box center [558, 372] width 104 height 25
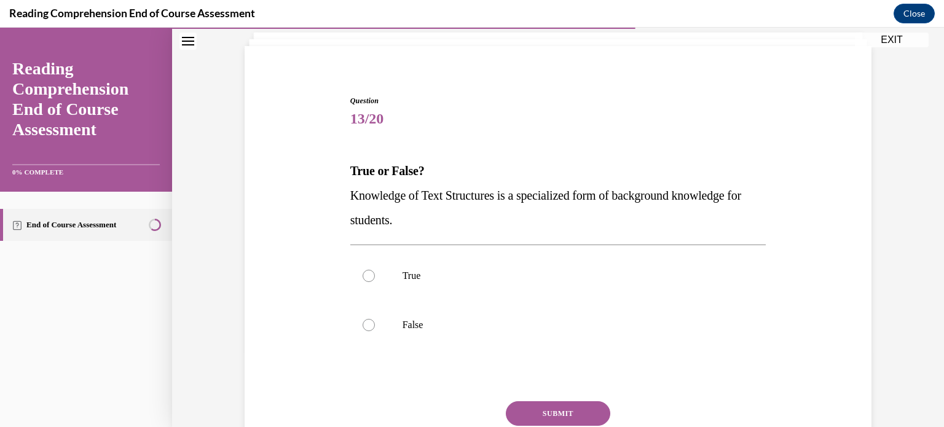
scroll to position [76, 0]
click at [369, 272] on div at bounding box center [368, 275] width 12 height 12
click at [369, 272] on input "True" at bounding box center [368, 275] width 12 height 12
radio input "true"
click at [542, 412] on button "SUBMIT" at bounding box center [558, 413] width 104 height 25
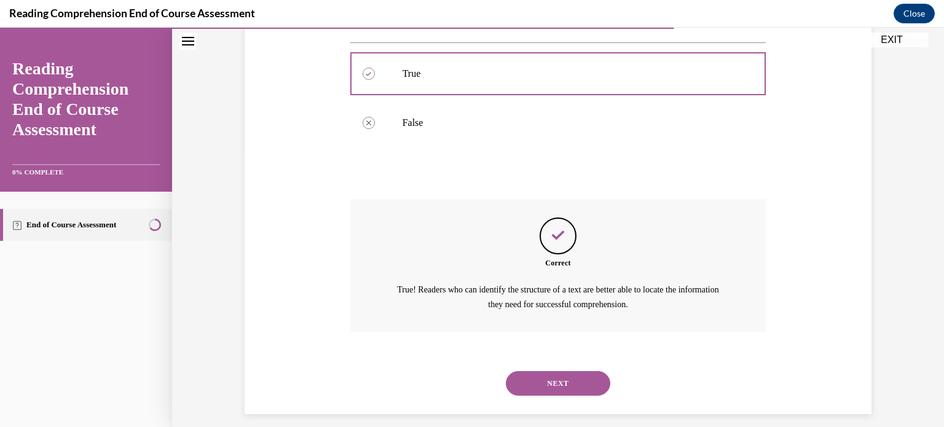
scroll to position [289, 0]
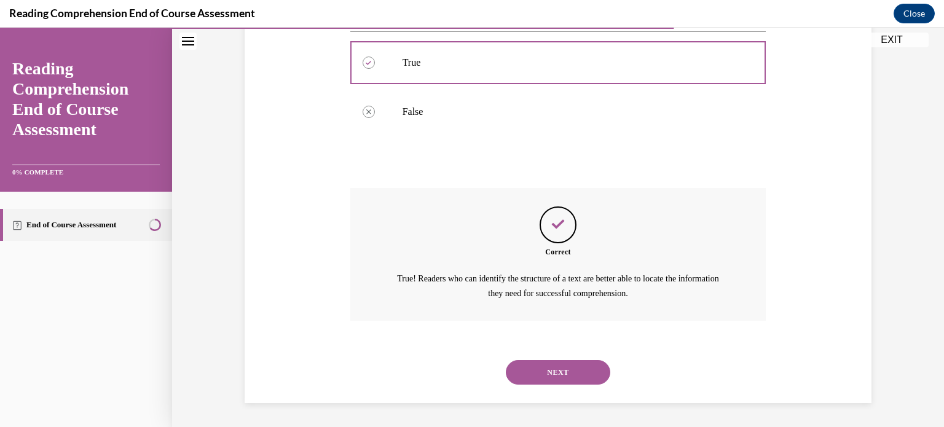
click at [550, 367] on button "NEXT" at bounding box center [558, 372] width 104 height 25
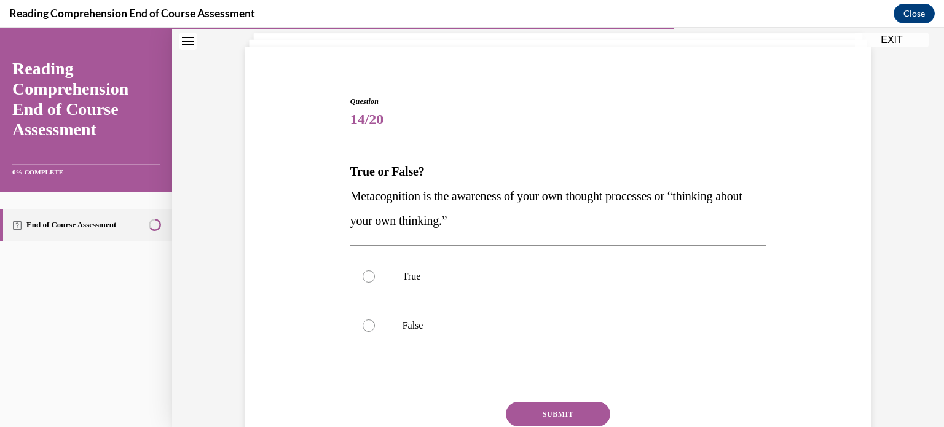
scroll to position [88, 0]
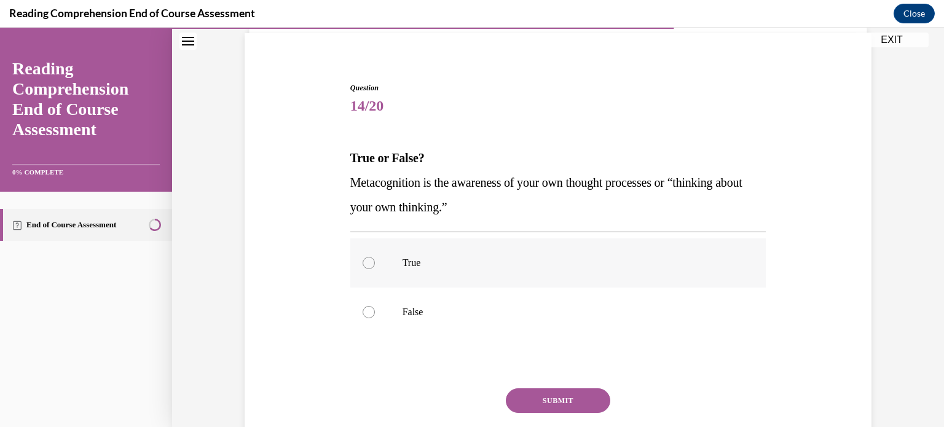
click at [370, 257] on div at bounding box center [368, 263] width 12 height 12
click at [370, 257] on input "True" at bounding box center [368, 263] width 12 height 12
radio input "true"
click at [532, 407] on button "SUBMIT" at bounding box center [558, 400] width 104 height 25
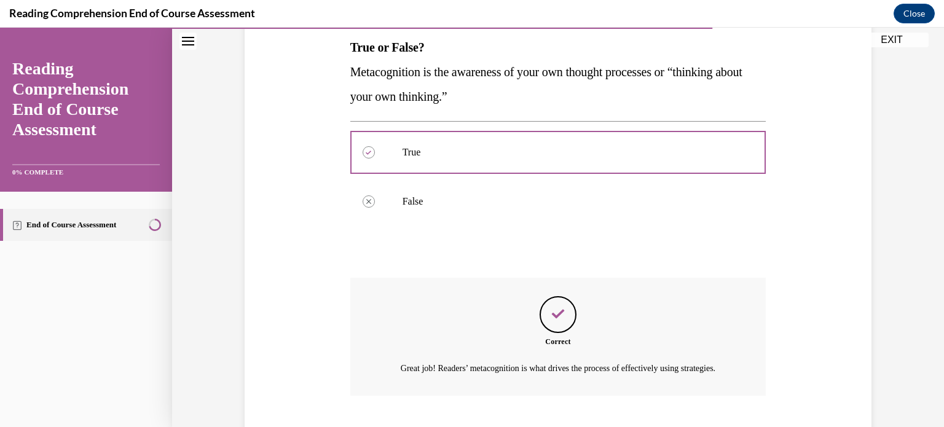
scroll to position [289, 0]
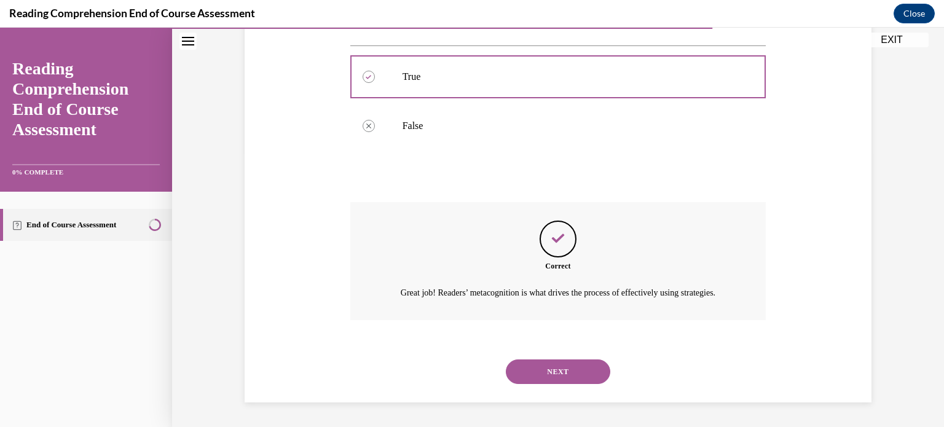
click at [562, 374] on button "NEXT" at bounding box center [558, 371] width 104 height 25
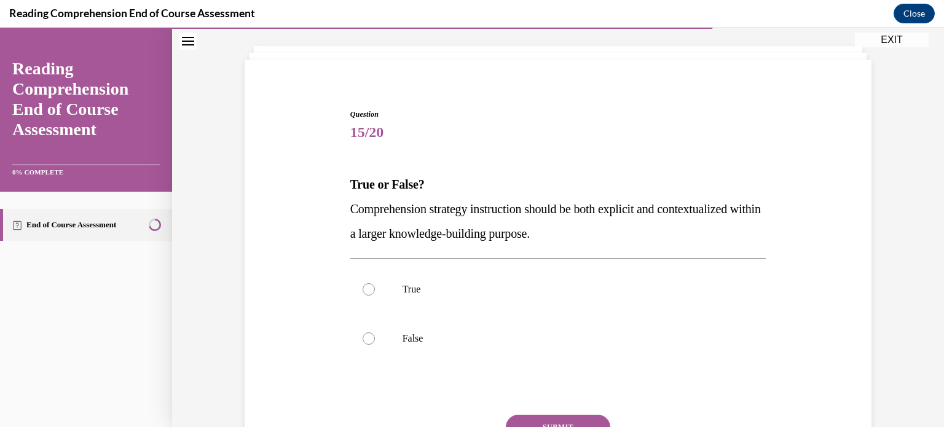
scroll to position [65, 0]
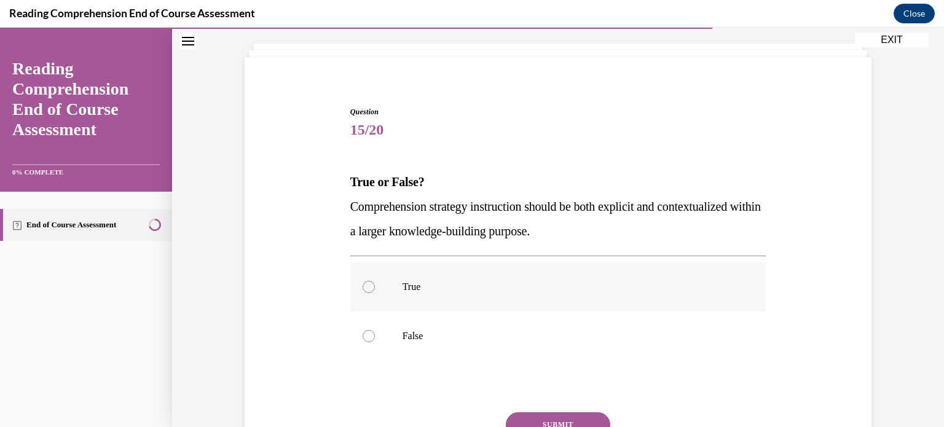
click at [376, 277] on label "True" at bounding box center [558, 286] width 416 height 49
click at [375, 281] on input "True" at bounding box center [368, 287] width 12 height 12
radio input "true"
click at [553, 423] on button "SUBMIT" at bounding box center [558, 424] width 104 height 25
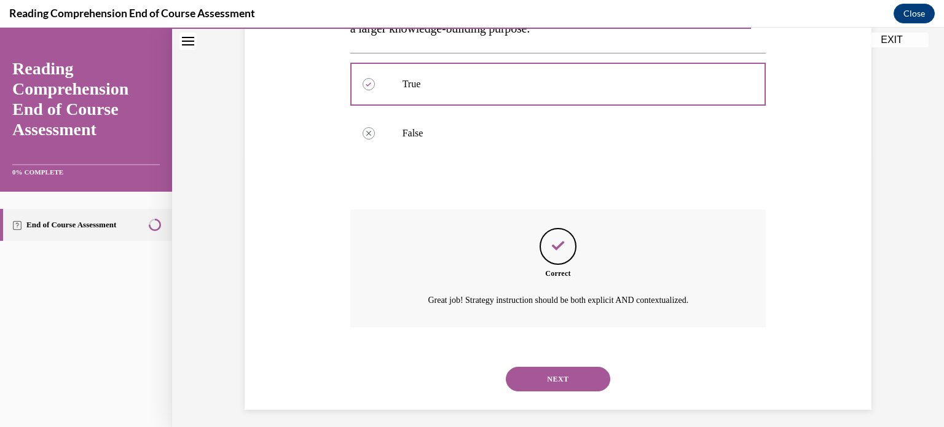
scroll to position [274, 0]
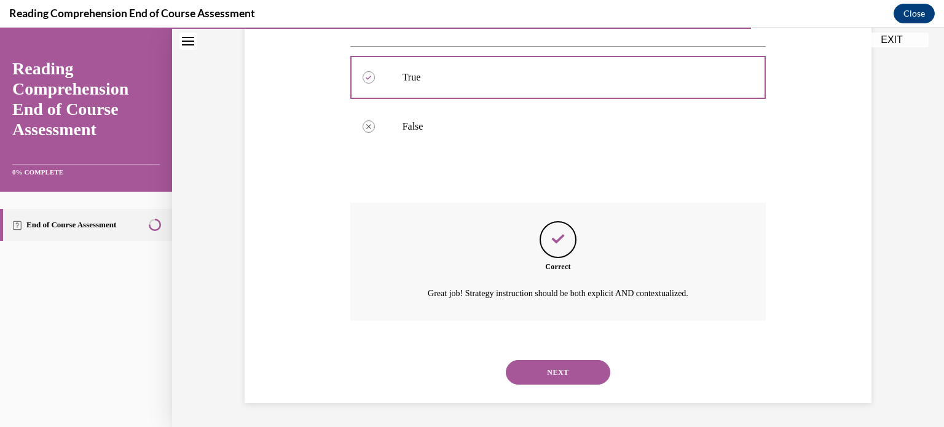
click at [539, 371] on button "NEXT" at bounding box center [558, 372] width 104 height 25
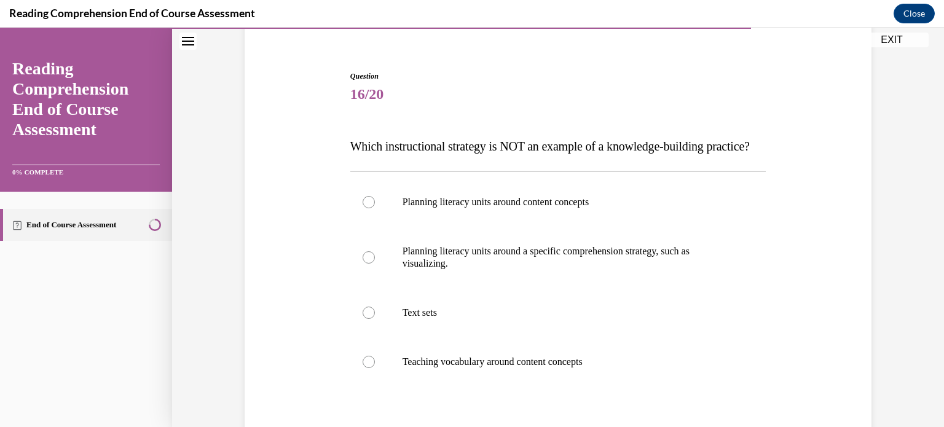
scroll to position [104, 0]
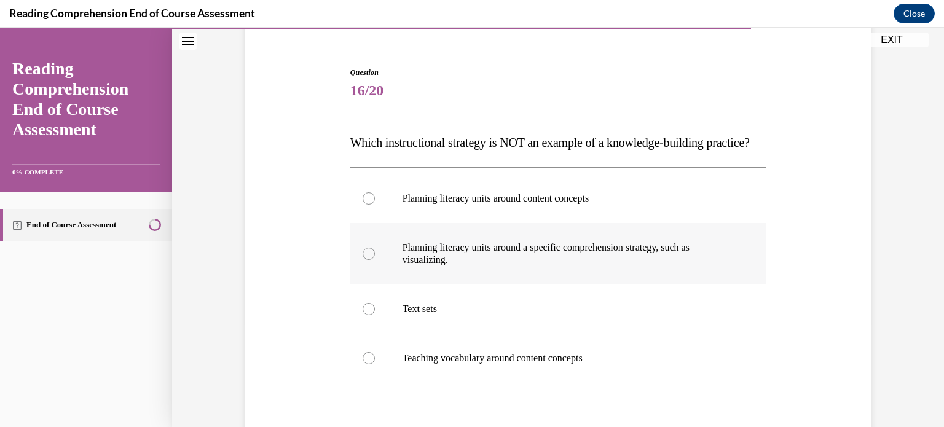
click at [366, 270] on label "Planning literacy units around a specific comprehension strategy, such as visua…" at bounding box center [558, 253] width 416 height 61
click at [366, 260] on input "Planning literacy units around a specific comprehension strategy, such as visua…" at bounding box center [368, 254] width 12 height 12
radio input "true"
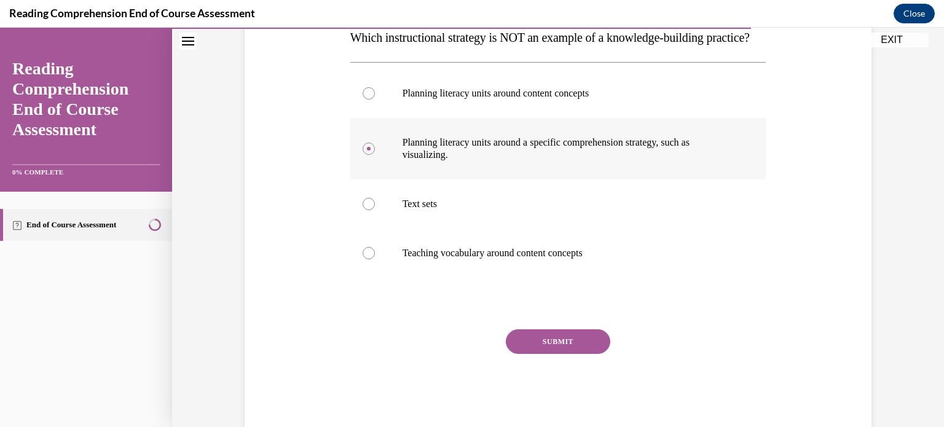
scroll to position [216, 0]
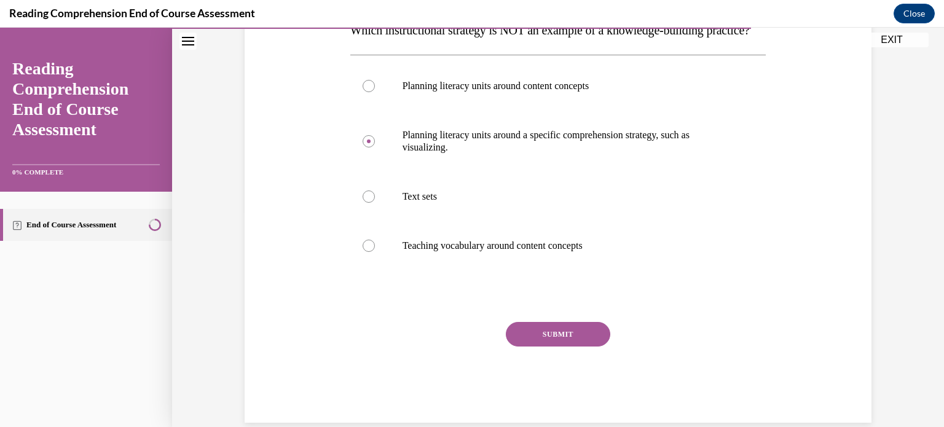
click at [563, 347] on button "SUBMIT" at bounding box center [558, 334] width 104 height 25
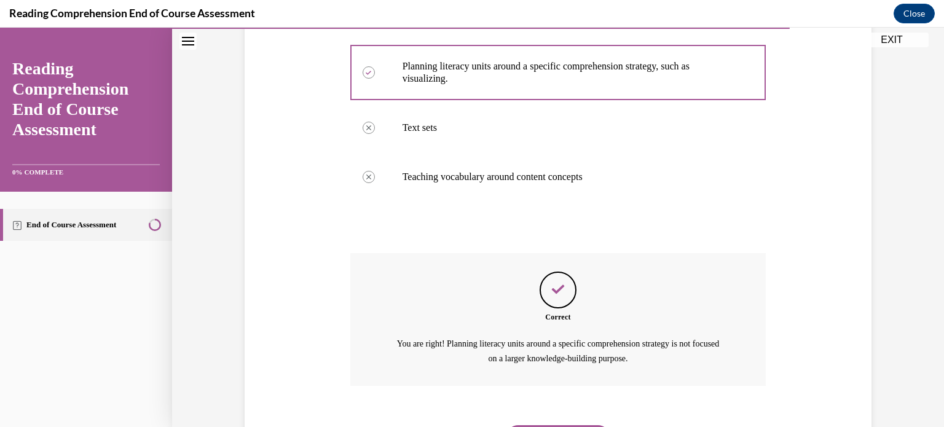
scroll to position [375, 0]
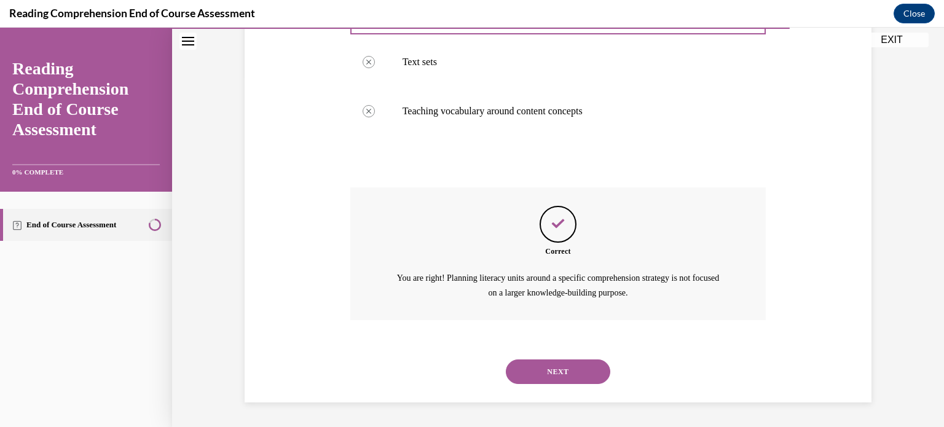
click at [563, 365] on button "NEXT" at bounding box center [558, 371] width 104 height 25
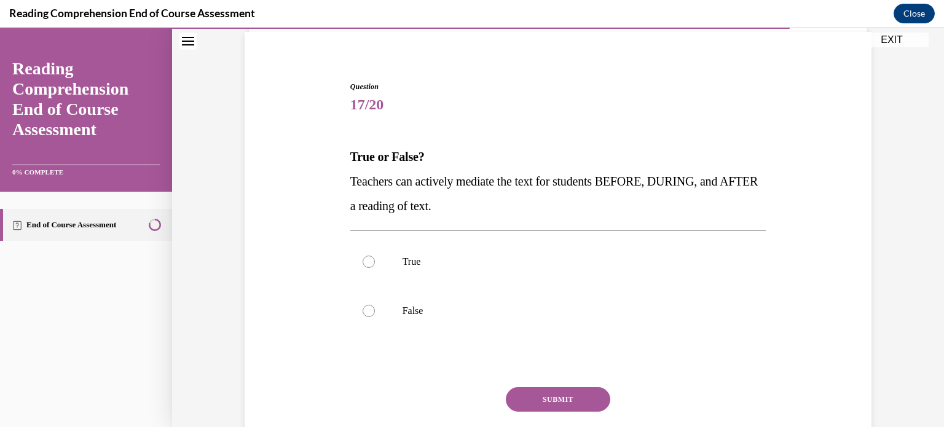
scroll to position [94, 0]
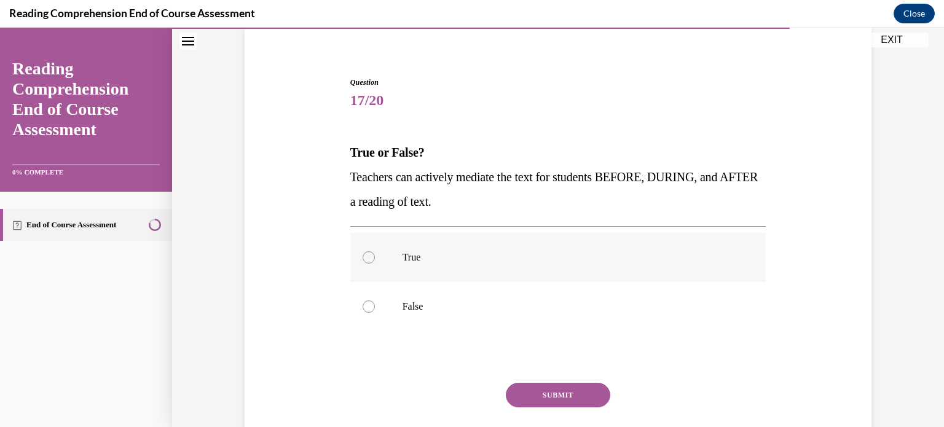
click at [367, 256] on div at bounding box center [368, 257] width 12 height 12
click at [367, 256] on input "True" at bounding box center [368, 257] width 12 height 12
radio input "true"
click at [547, 391] on button "SUBMIT" at bounding box center [558, 395] width 104 height 25
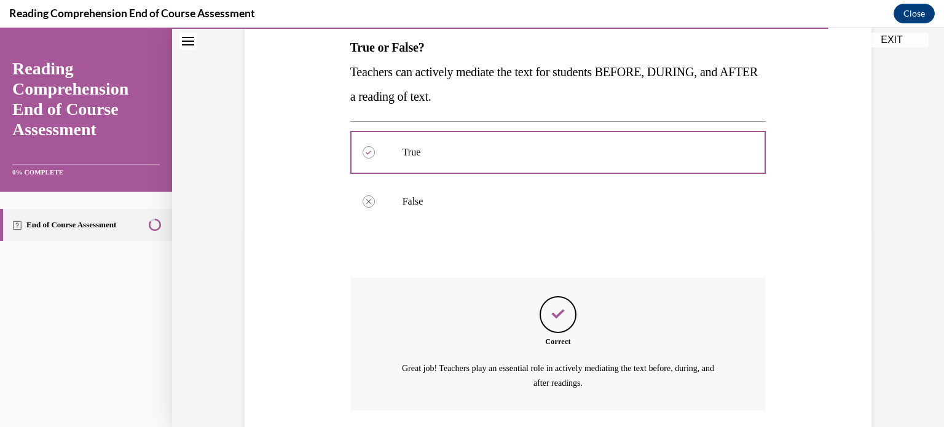
scroll to position [289, 0]
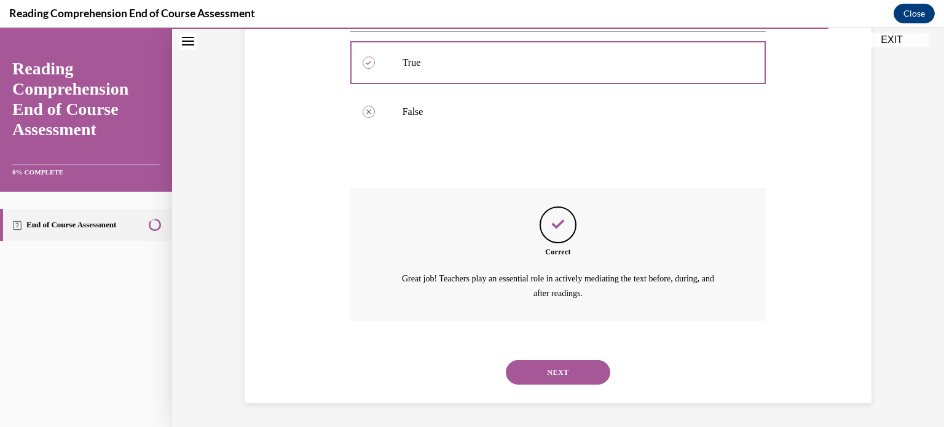
click at [565, 364] on button "NEXT" at bounding box center [558, 372] width 104 height 25
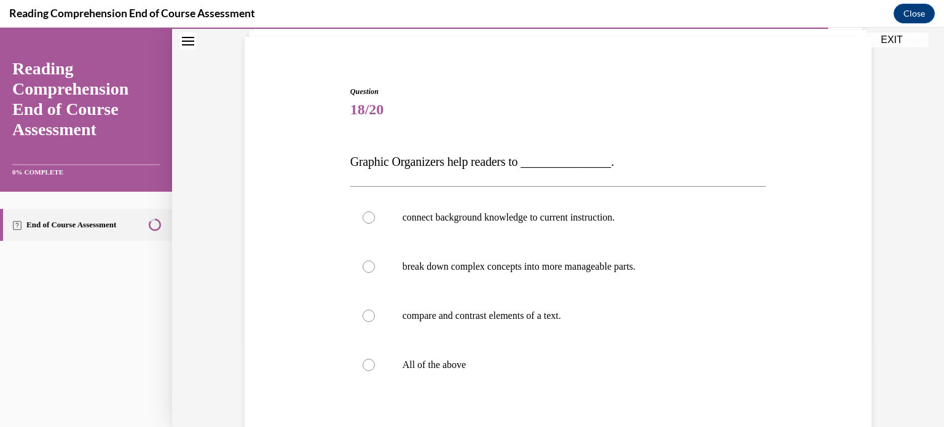
scroll to position [86, 0]
click at [369, 360] on div at bounding box center [368, 364] width 12 height 12
click at [369, 360] on input "All of the above" at bounding box center [368, 364] width 12 height 12
radio input "true"
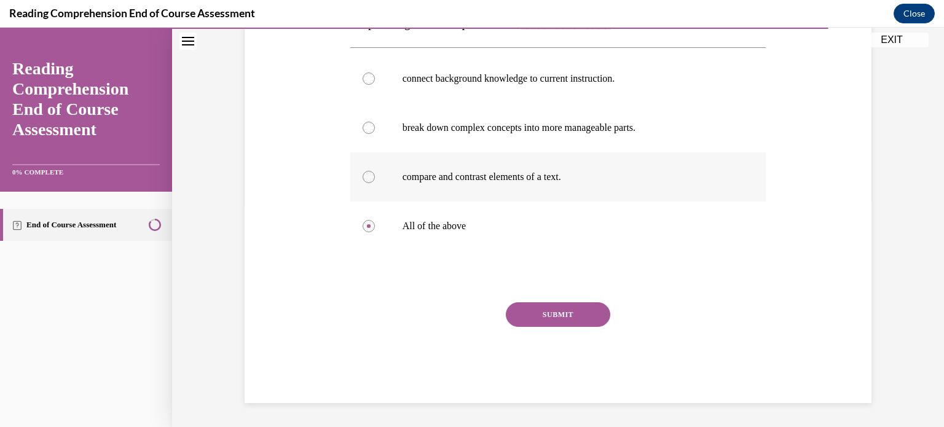
click at [532, 318] on button "SUBMIT" at bounding box center [558, 314] width 104 height 25
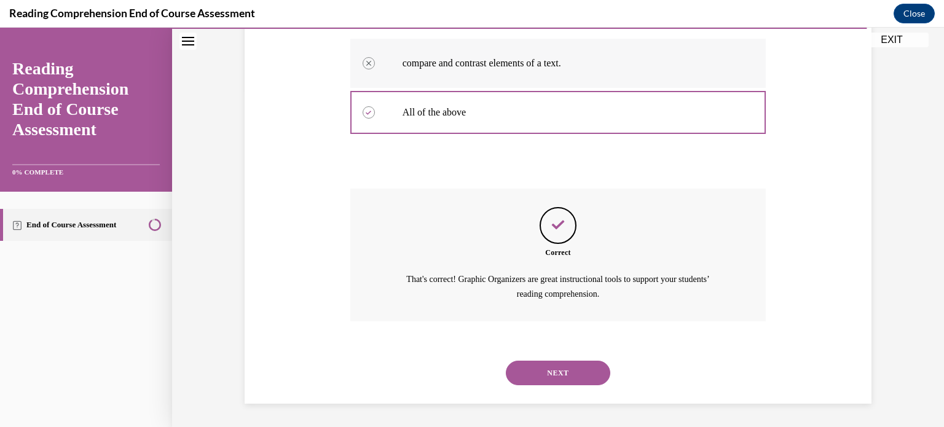
scroll to position [338, 0]
click at [563, 368] on button "NEXT" at bounding box center [558, 372] width 104 height 25
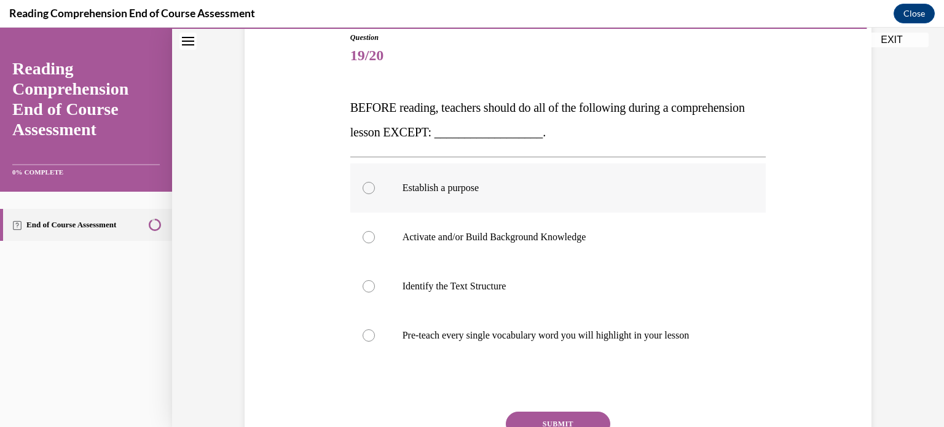
scroll to position [144, 0]
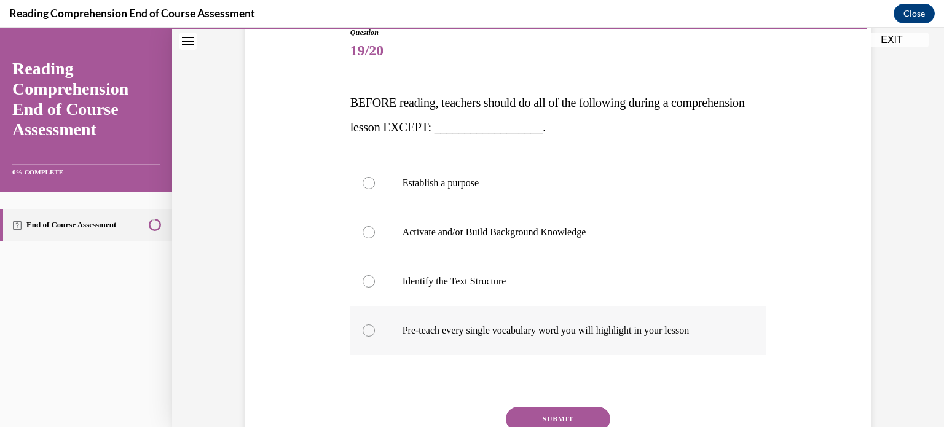
click at [364, 327] on div at bounding box center [368, 330] width 12 height 12
click at [364, 327] on input "Pre-teach every single vocabulary word you will highlight in your lesson" at bounding box center [368, 330] width 12 height 12
radio input "true"
click at [553, 415] on button "SUBMIT" at bounding box center [558, 419] width 104 height 25
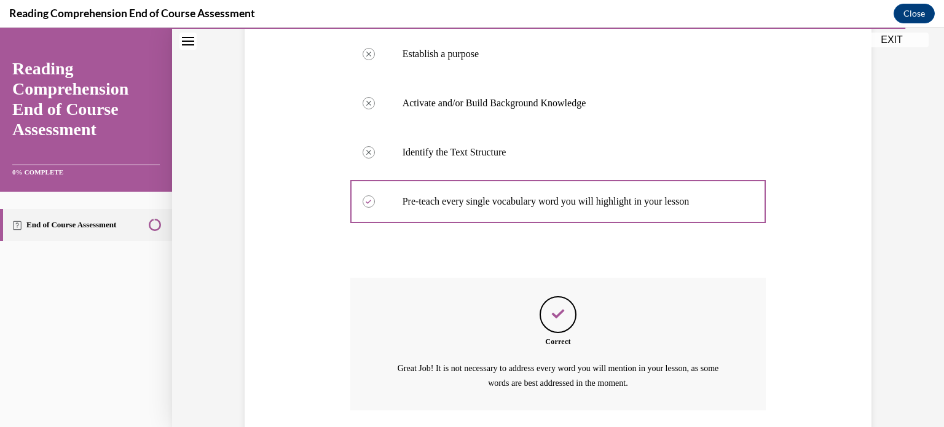
scroll to position [362, 0]
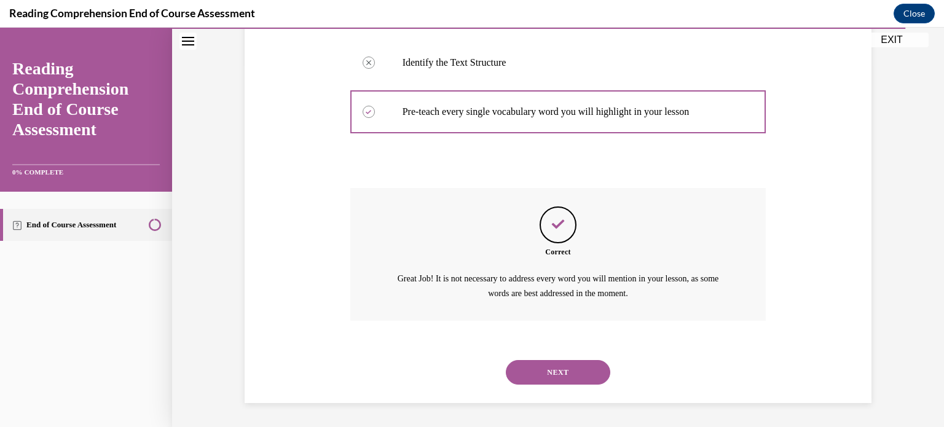
click at [558, 370] on button "NEXT" at bounding box center [558, 372] width 104 height 25
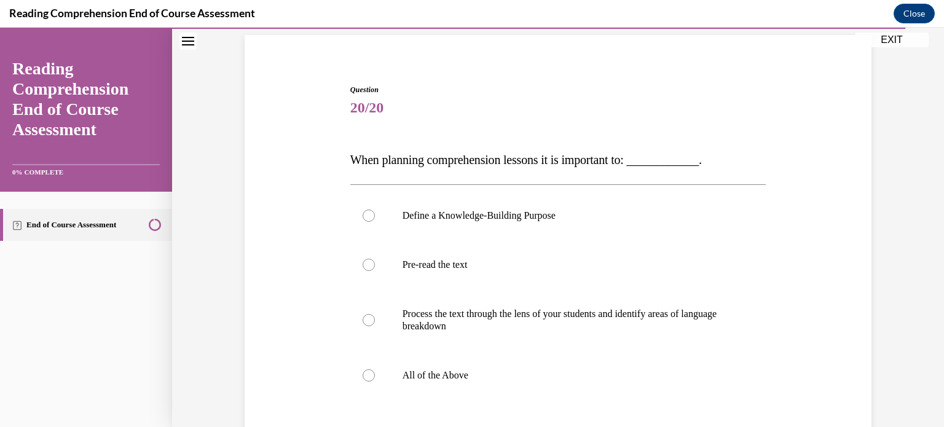
scroll to position [93, 0]
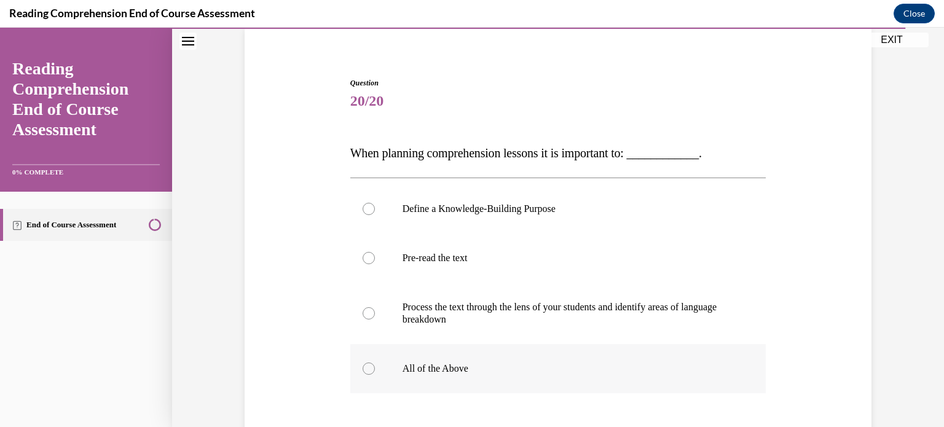
click at [370, 370] on div at bounding box center [368, 368] width 12 height 12
click at [370, 370] on input "All of the Above" at bounding box center [368, 368] width 12 height 12
radio input "true"
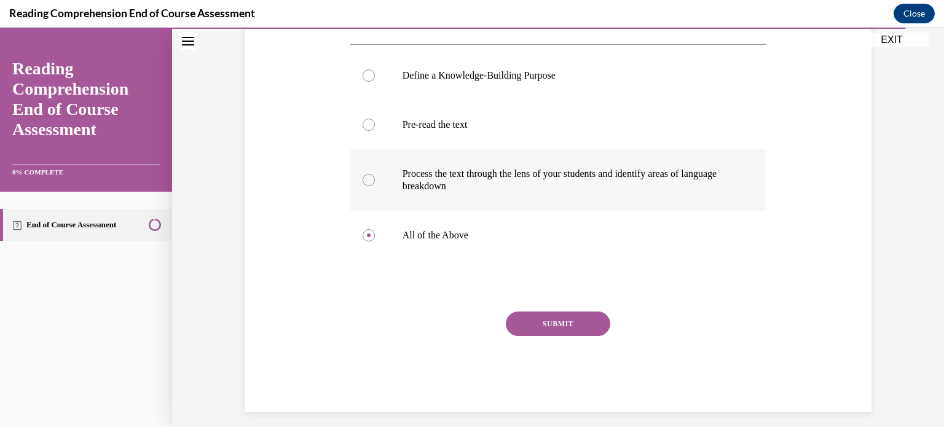
click at [573, 329] on button "SUBMIT" at bounding box center [558, 323] width 104 height 25
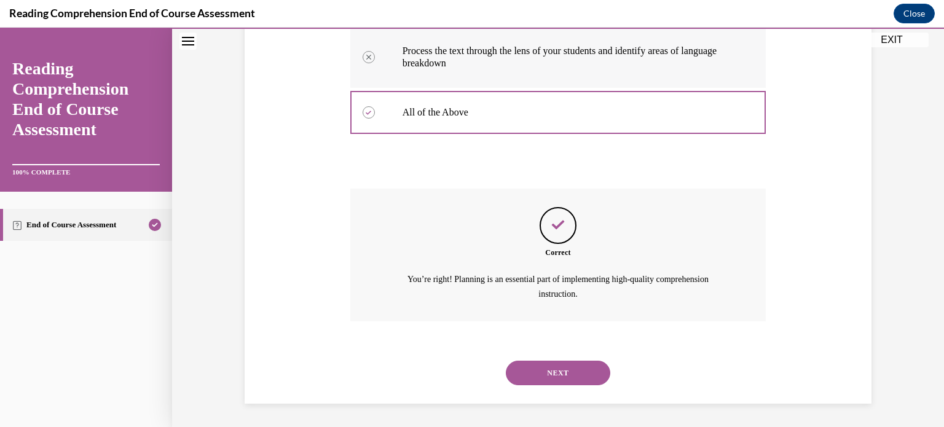
scroll to position [350, 0]
click at [566, 374] on button "NEXT" at bounding box center [558, 372] width 104 height 25
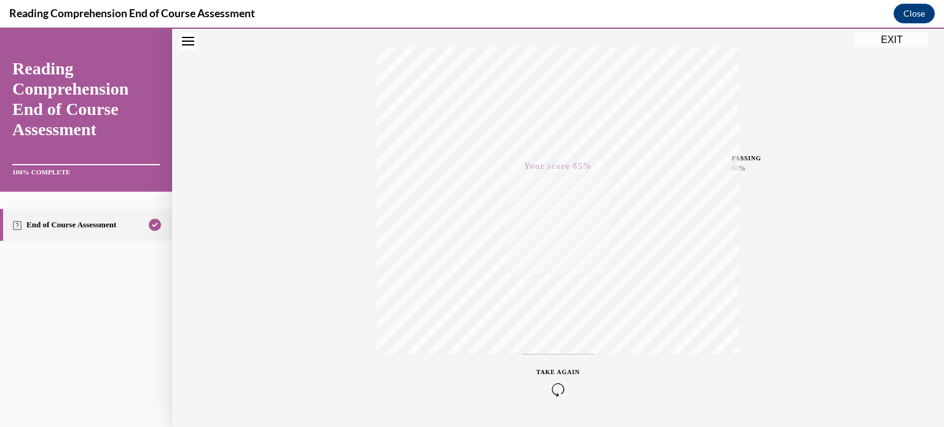
scroll to position [230, 0]
click at [908, 42] on button "EXIT" at bounding box center [892, 40] width 74 height 15
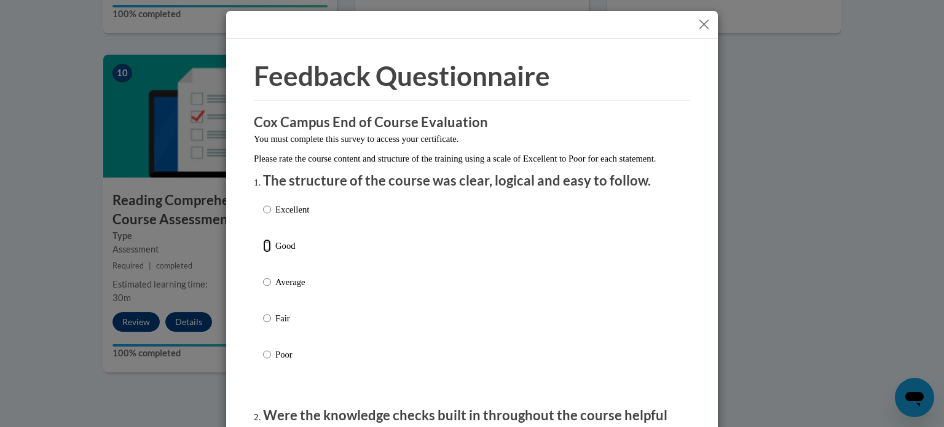
click at [265, 253] on input "Good" at bounding box center [267, 246] width 8 height 14
radio input "true"
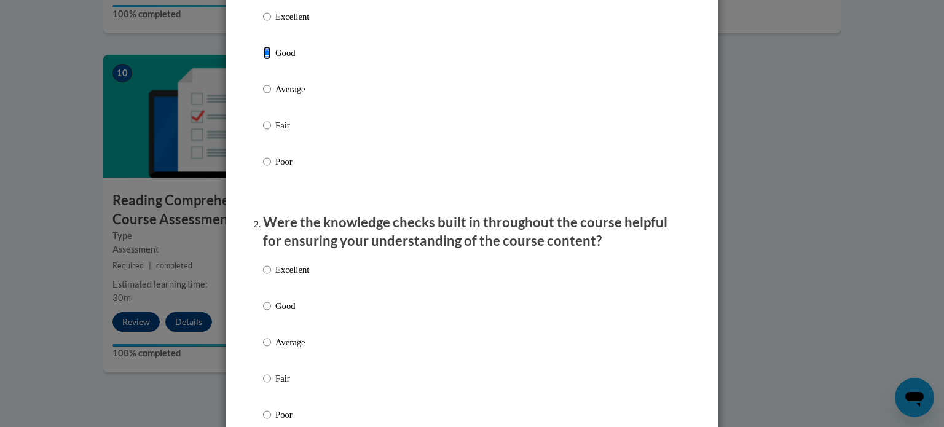
scroll to position [194, 0]
click at [264, 311] on input "Good" at bounding box center [267, 305] width 8 height 14
radio input "true"
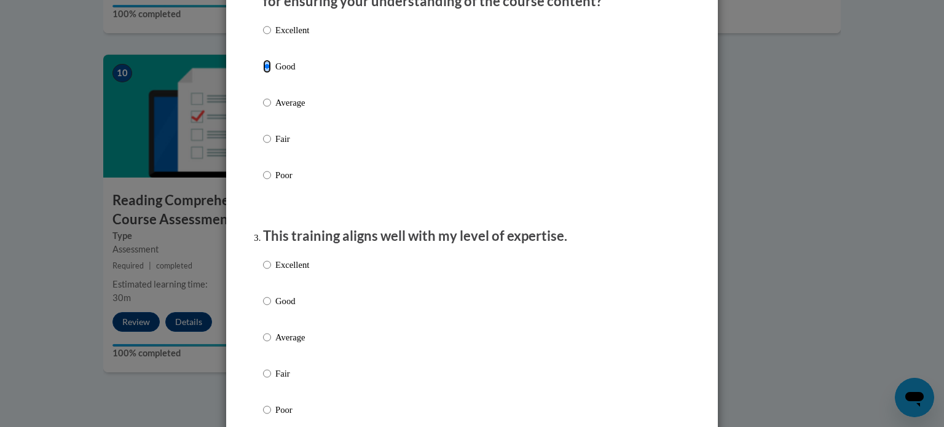
scroll to position [433, 0]
click at [270, 271] on input "Excellent" at bounding box center [267, 264] width 8 height 14
radio input "true"
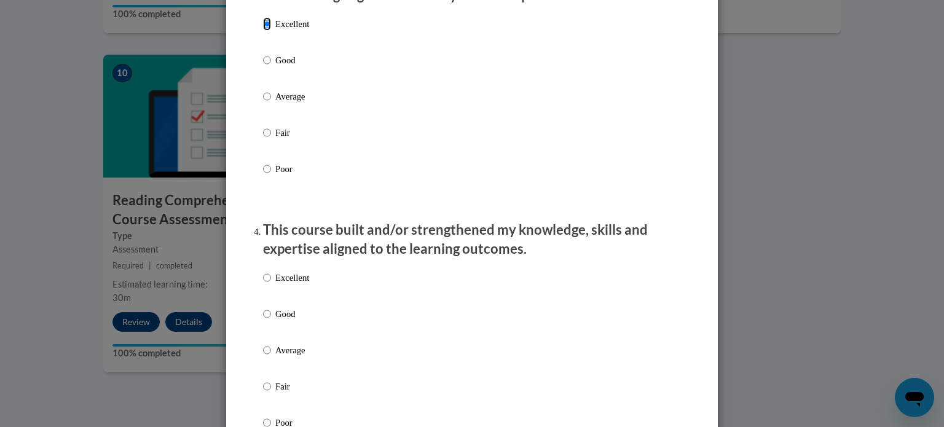
scroll to position [702, 0]
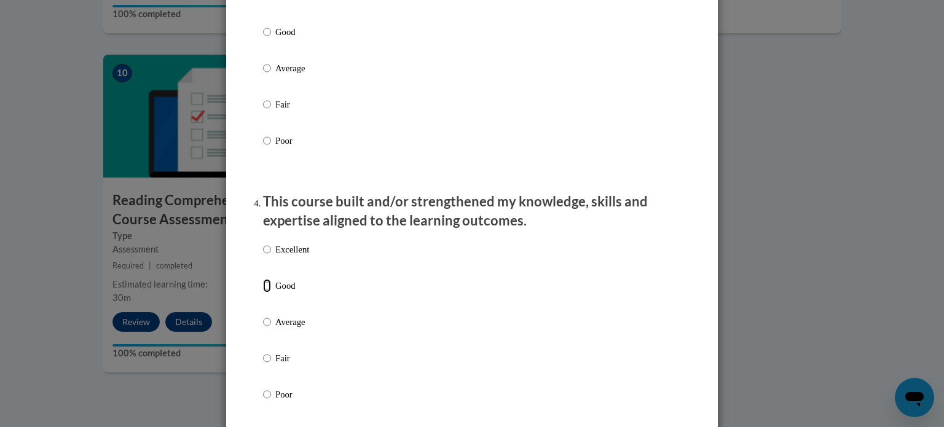
click at [265, 292] on input "Good" at bounding box center [267, 286] width 8 height 14
radio input "true"
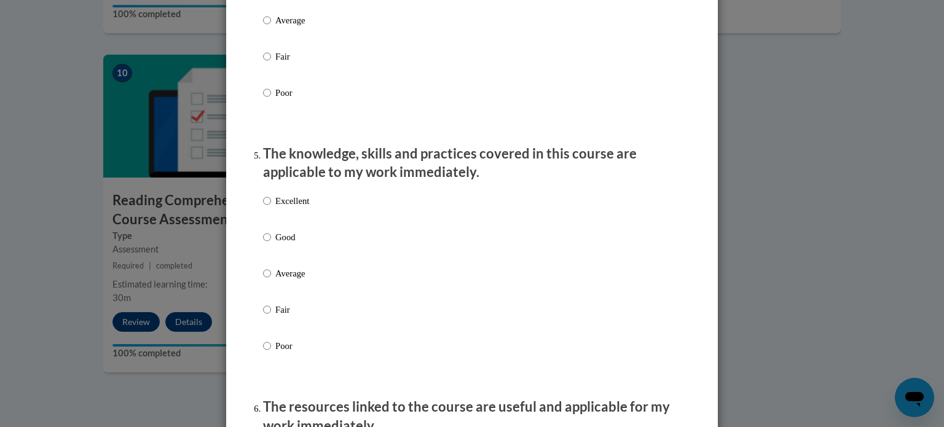
scroll to position [1006, 0]
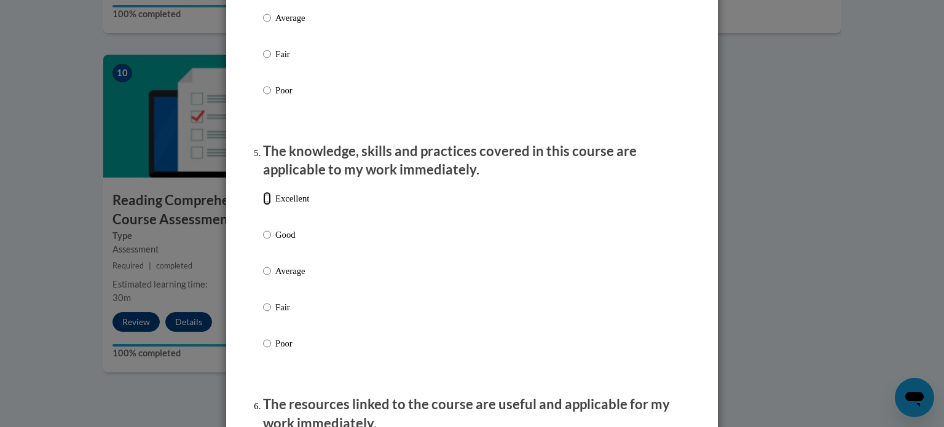
click at [267, 205] on input "Excellent" at bounding box center [267, 199] width 8 height 14
radio input "true"
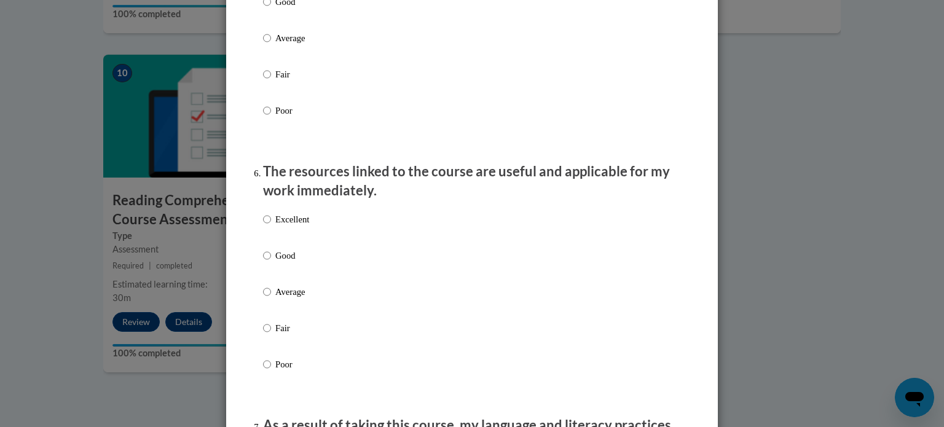
scroll to position [1241, 0]
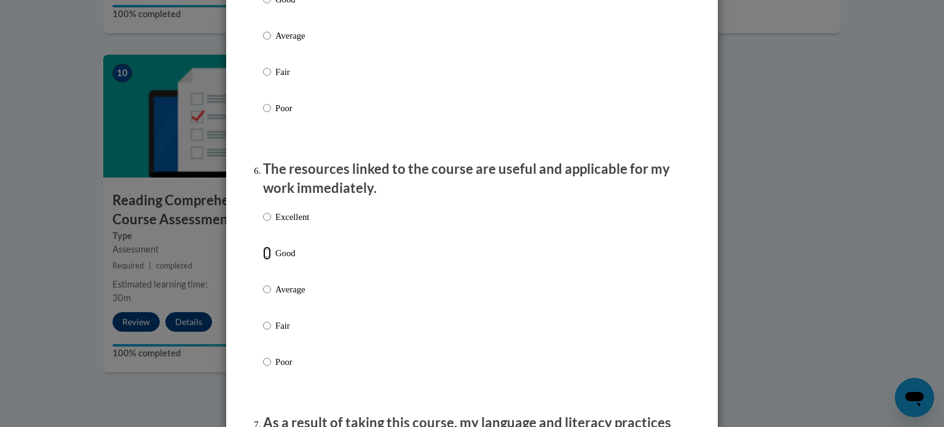
click at [263, 260] on input "Good" at bounding box center [267, 253] width 8 height 14
radio input "true"
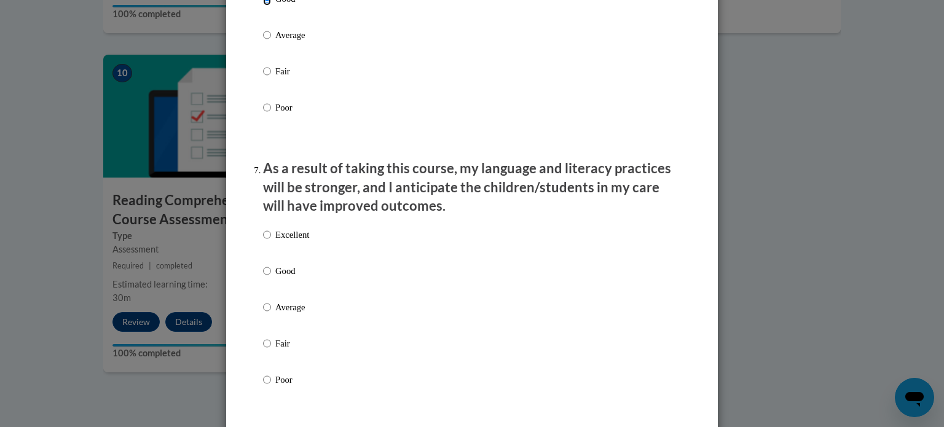
scroll to position [1495, 0]
click at [265, 278] on input "Good" at bounding box center [267, 272] width 8 height 14
radio input "true"
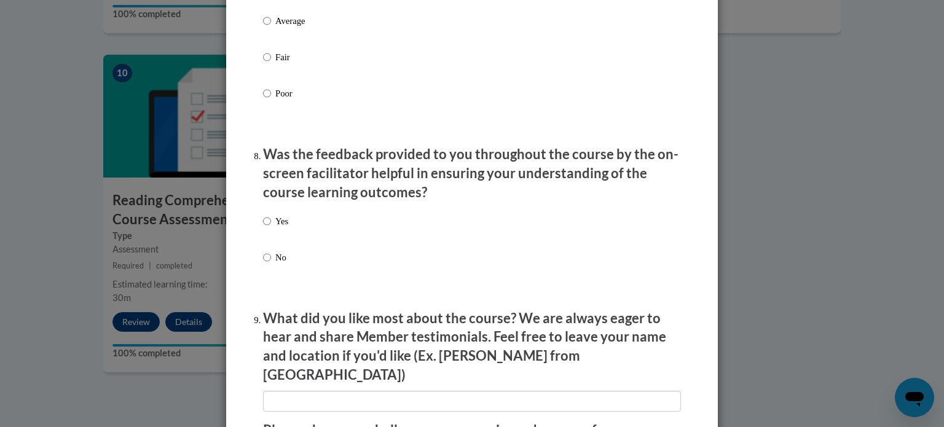
scroll to position [1783, 0]
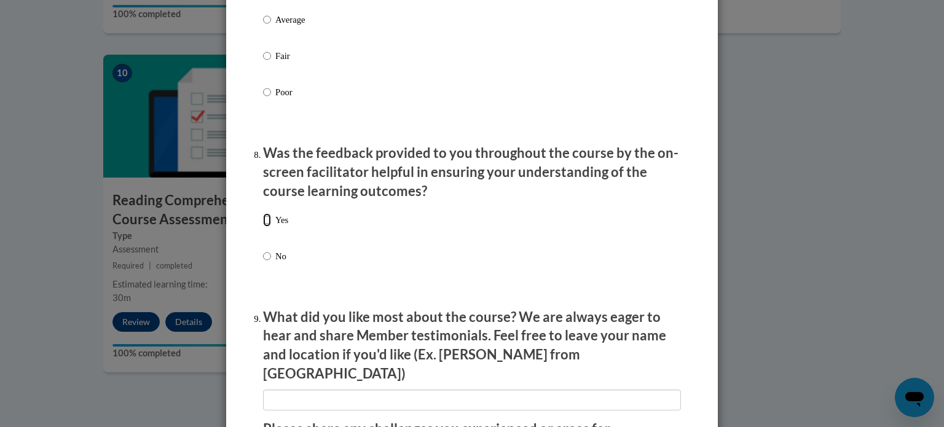
click at [268, 227] on input "Yes" at bounding box center [267, 220] width 8 height 14
radio input "true"
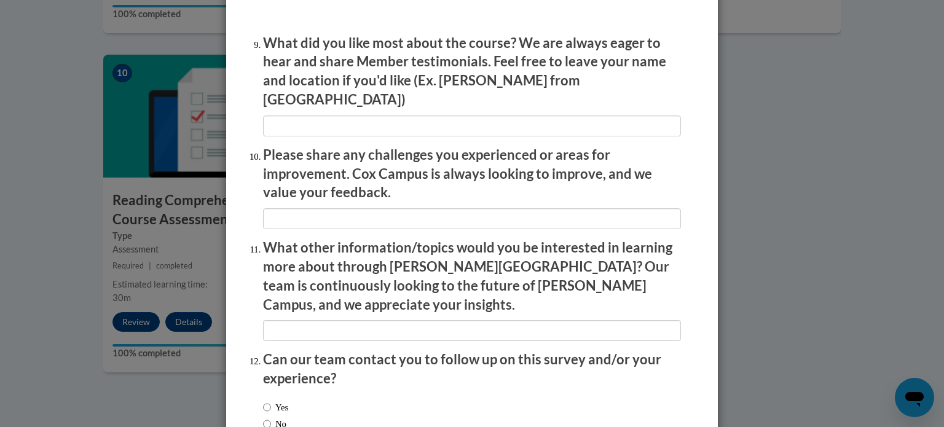
scroll to position [2059, 0]
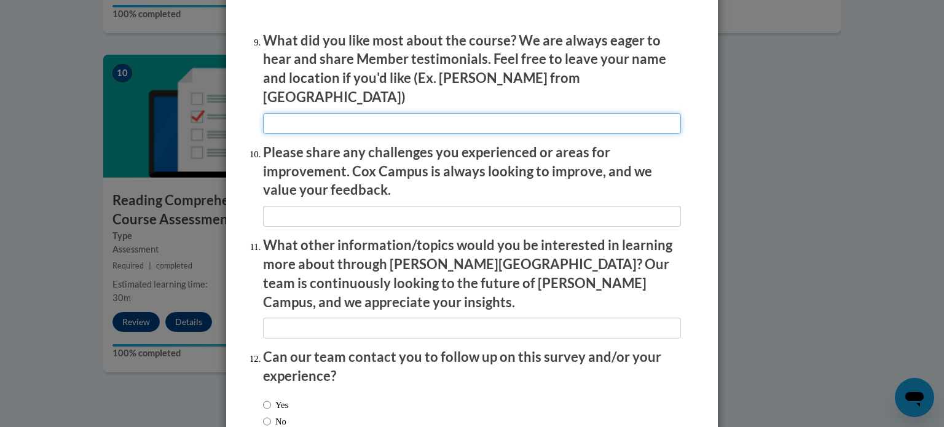
click at [413, 122] on input "textbox" at bounding box center [472, 123] width 418 height 21
type input "Different topics were presented with examples"
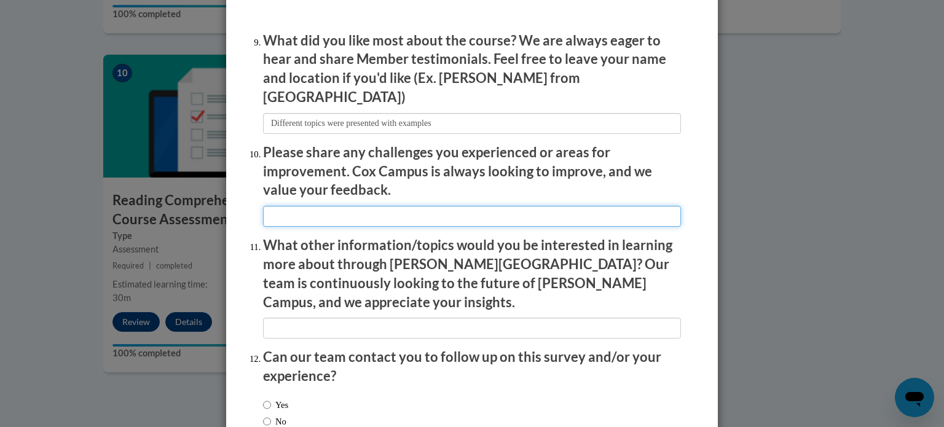
click at [372, 215] on input "textbox" at bounding box center [472, 216] width 418 height 21
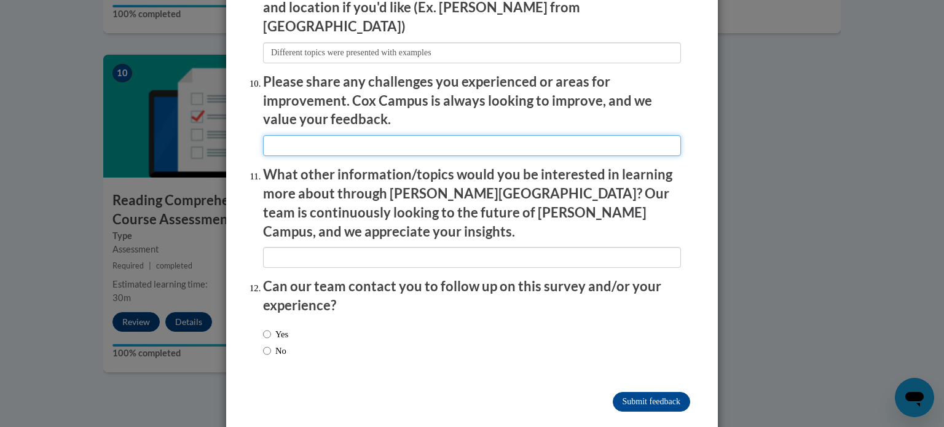
scroll to position [2131, 0]
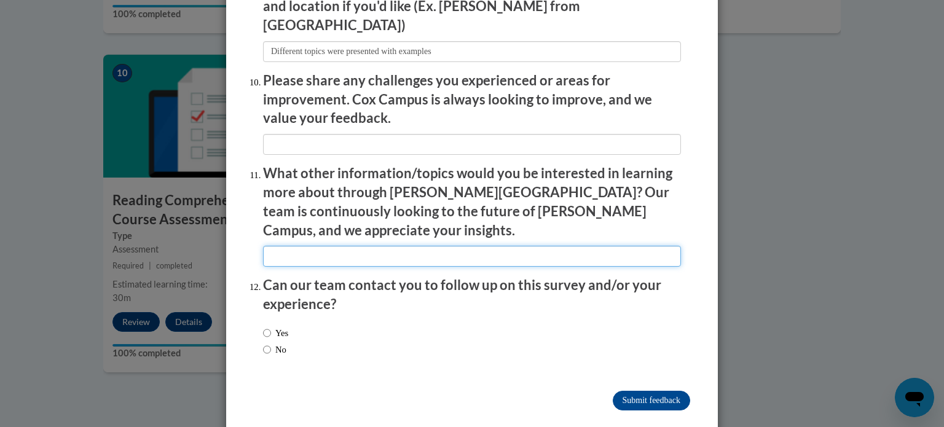
click at [340, 246] on input "textbox" at bounding box center [472, 256] width 418 height 21
click at [265, 343] on input "No" at bounding box center [267, 350] width 8 height 14
radio input "true"
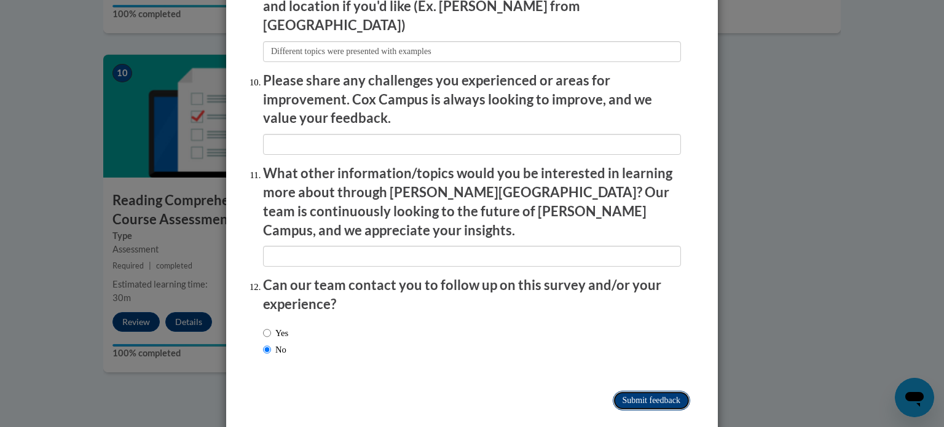
click at [635, 391] on input "Submit feedback" at bounding box center [651, 401] width 77 height 20
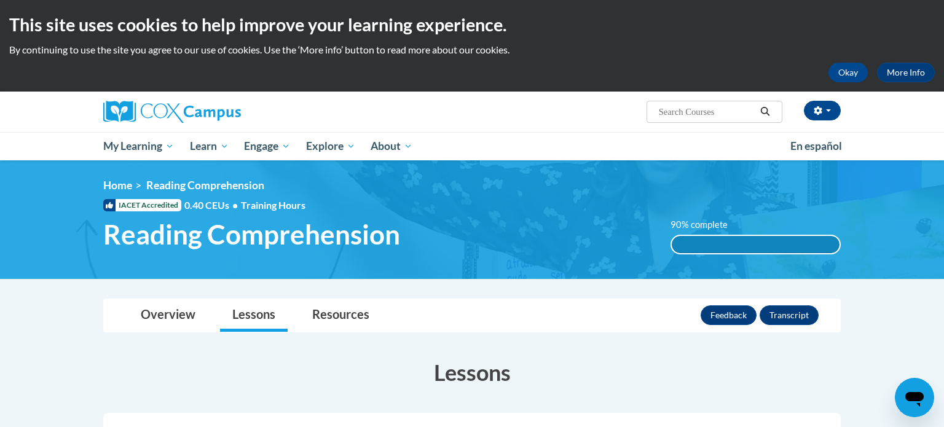
scroll to position [33, 0]
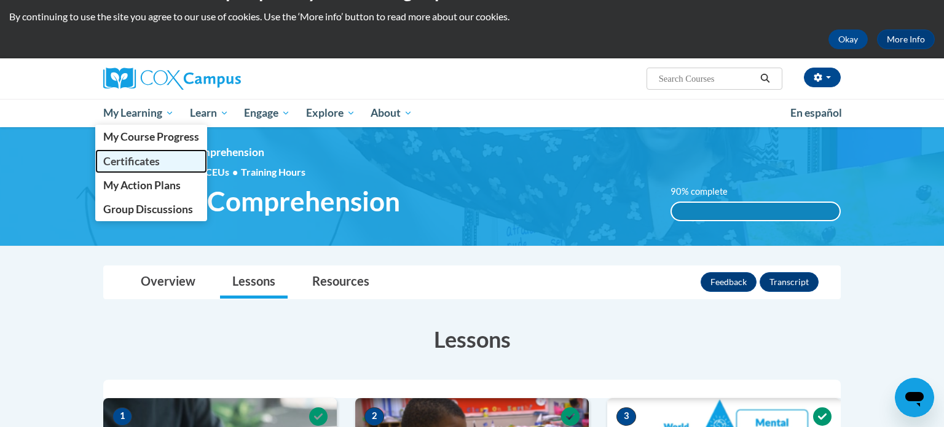
click at [149, 170] on link "Certificates" at bounding box center [151, 161] width 112 height 24
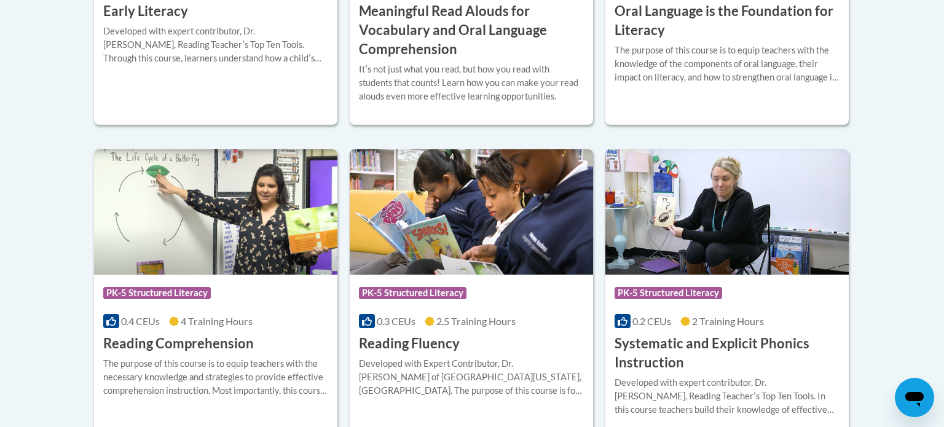
scroll to position [564, 0]
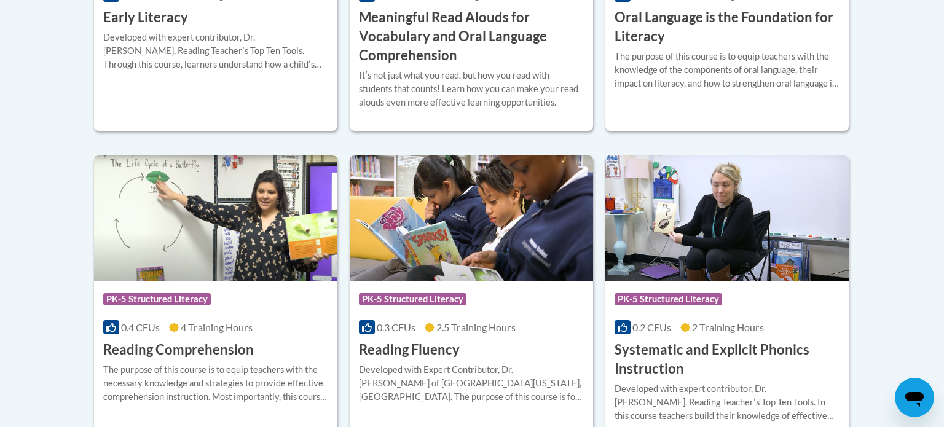
click at [254, 239] on img at bounding box center [215, 217] width 243 height 125
